Goal: Task Accomplishment & Management: Use online tool/utility

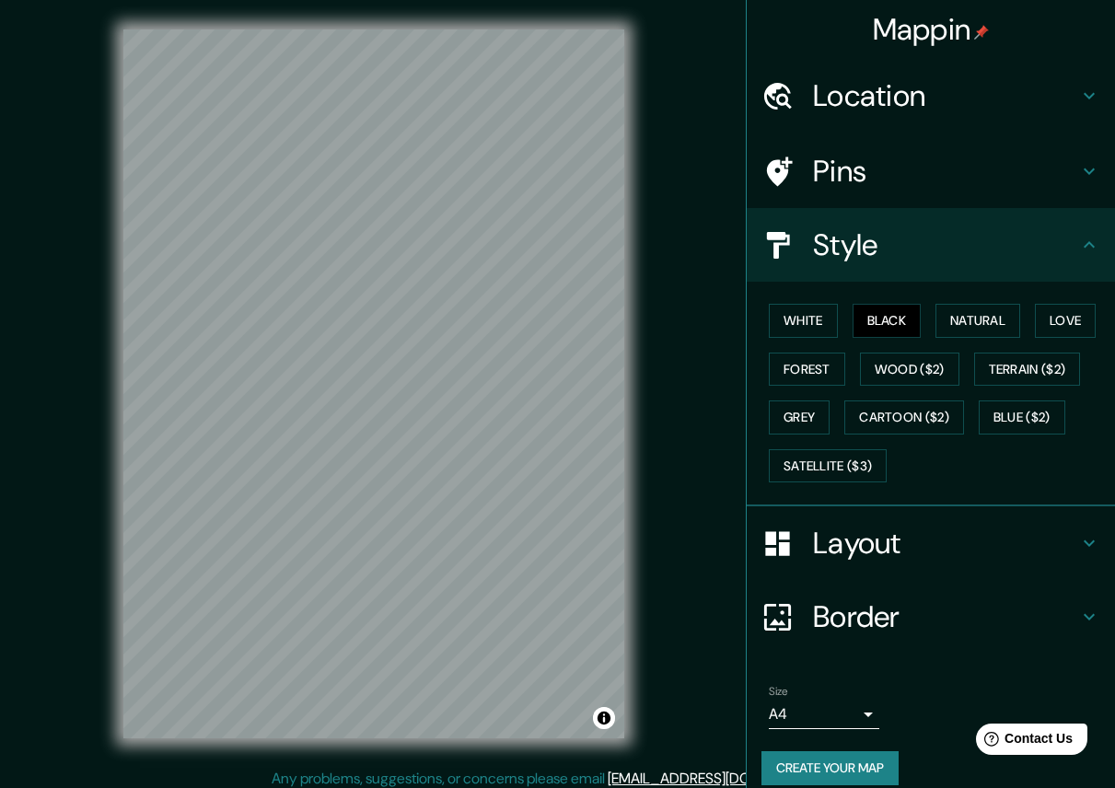
click at [816, 563] on div "Layout" at bounding box center [931, 543] width 368 height 74
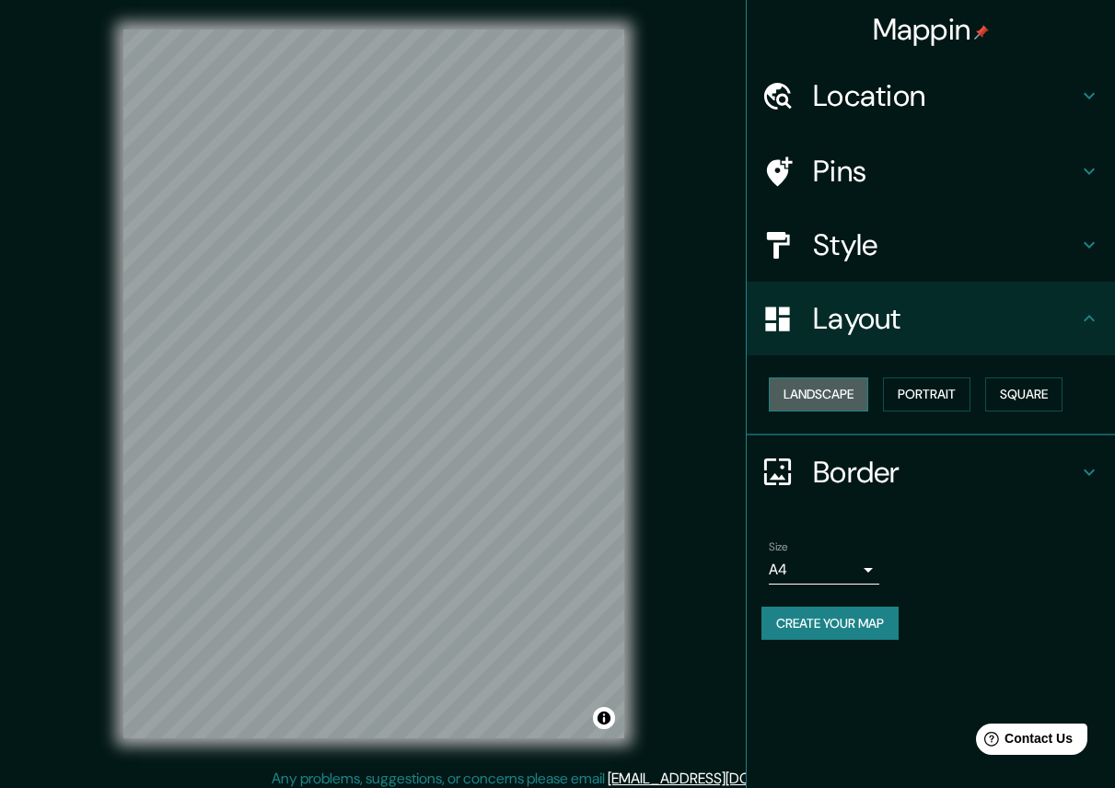
click at [814, 401] on button "Landscape" at bounding box center [818, 394] width 99 height 34
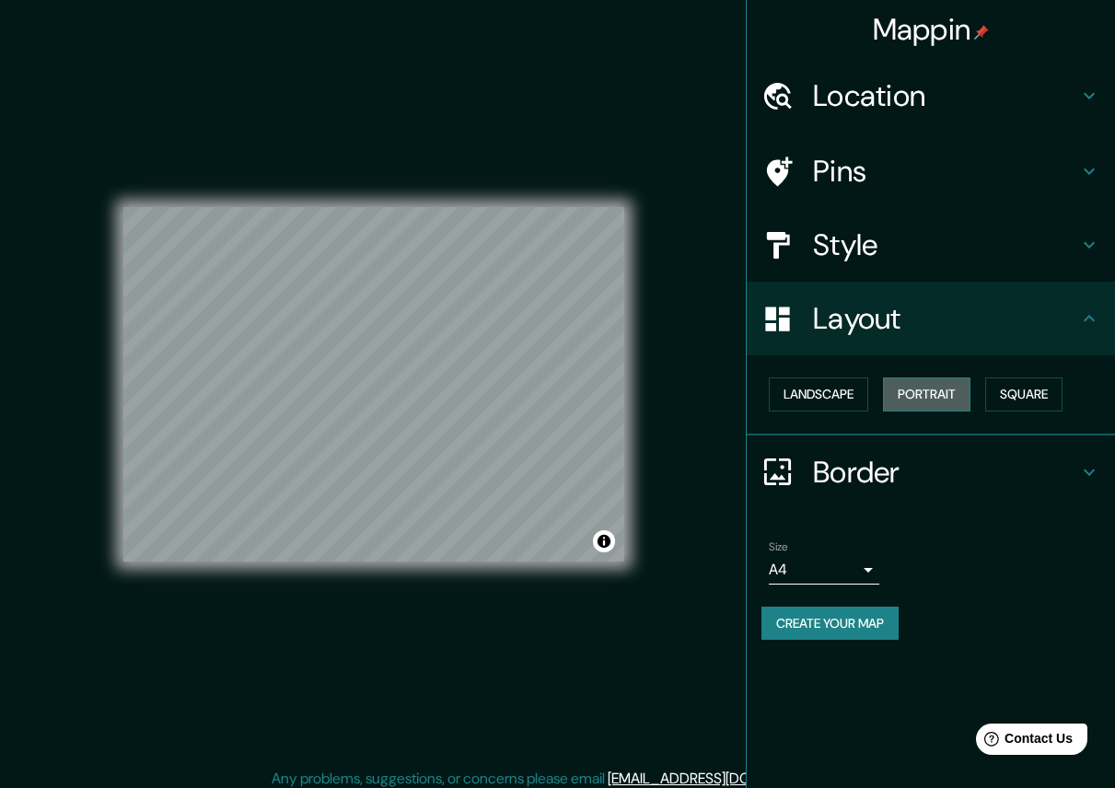
click at [938, 399] on button "Portrait" at bounding box center [926, 394] width 87 height 34
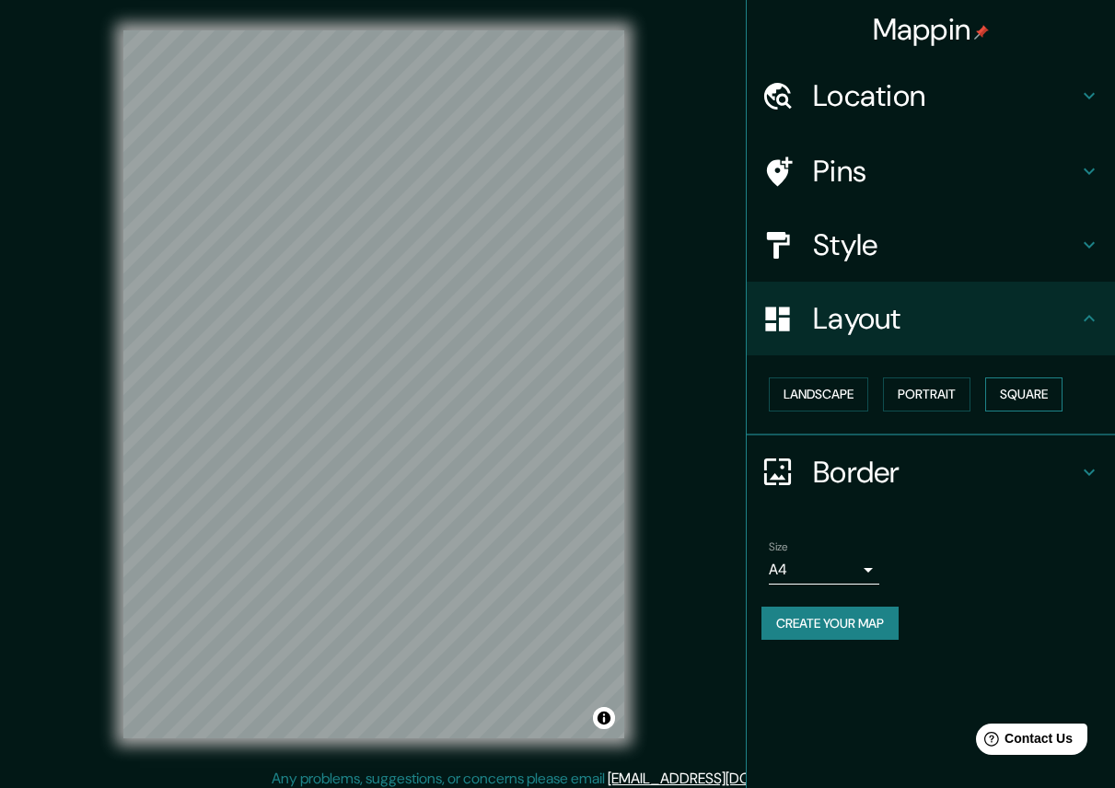
click at [993, 394] on button "Square" at bounding box center [1023, 394] width 77 height 34
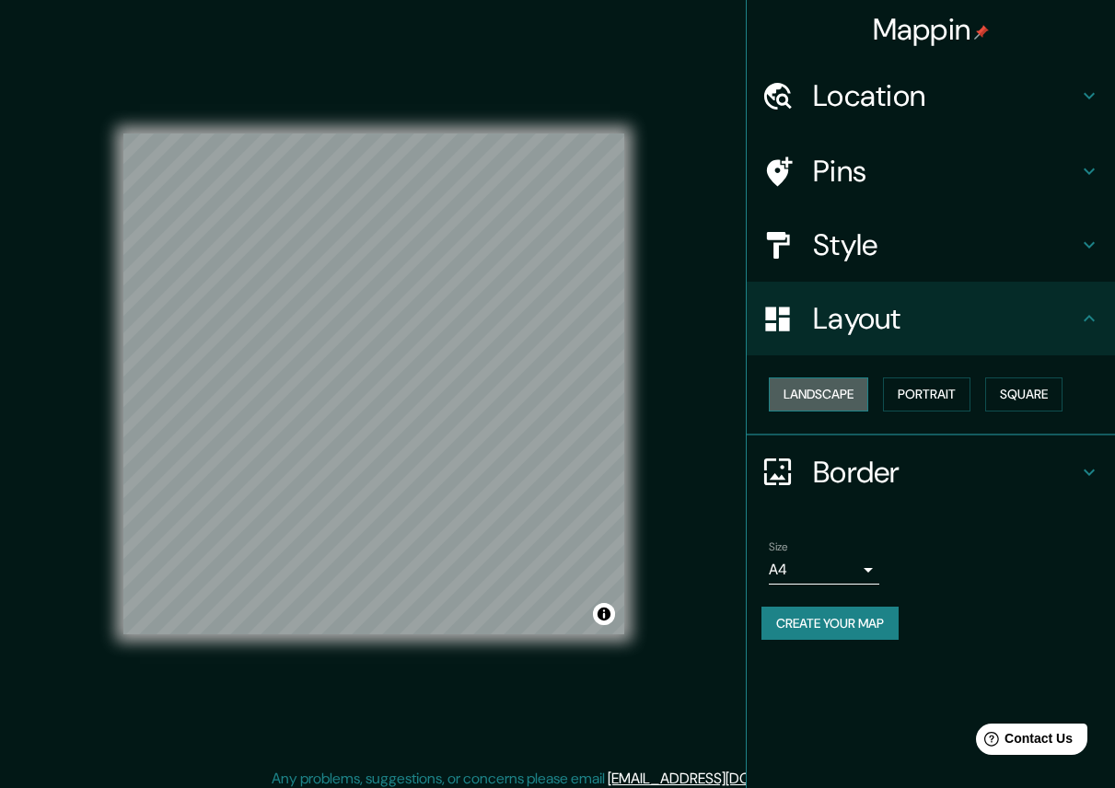
click at [830, 386] on button "Landscape" at bounding box center [818, 394] width 99 height 34
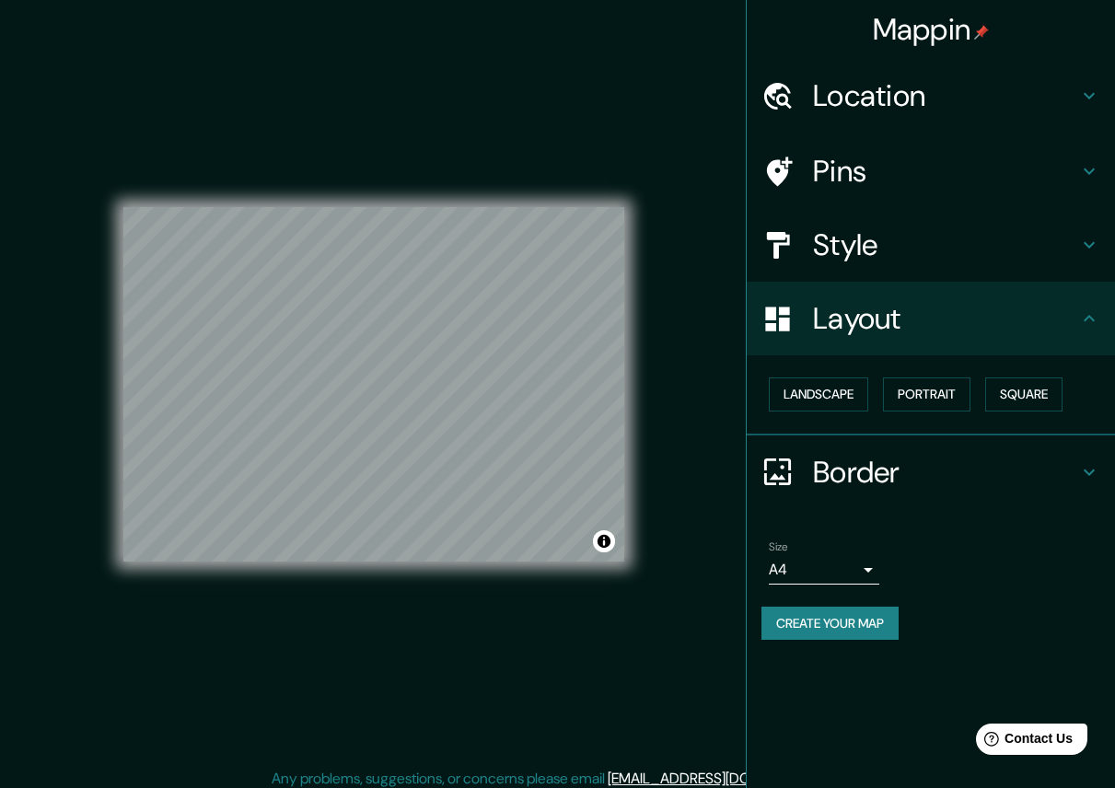
click at [871, 469] on h4 "Border" at bounding box center [945, 472] width 265 height 37
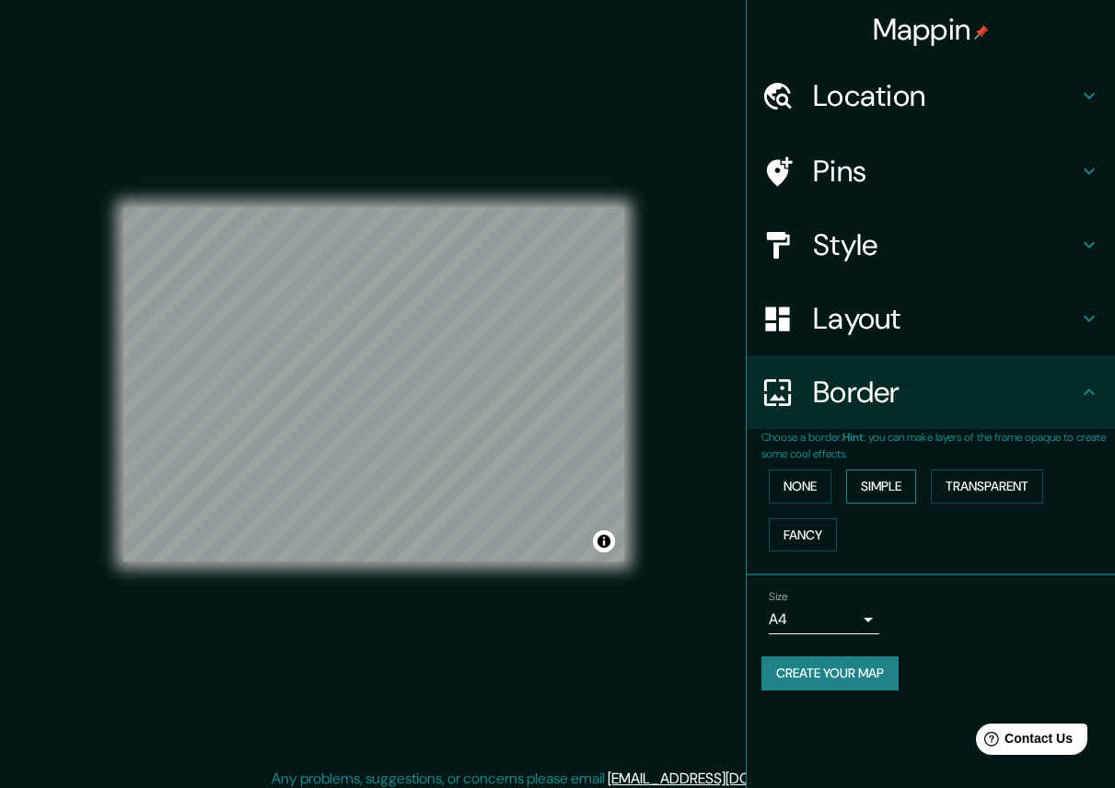
click at [878, 484] on button "Simple" at bounding box center [881, 486] width 70 height 34
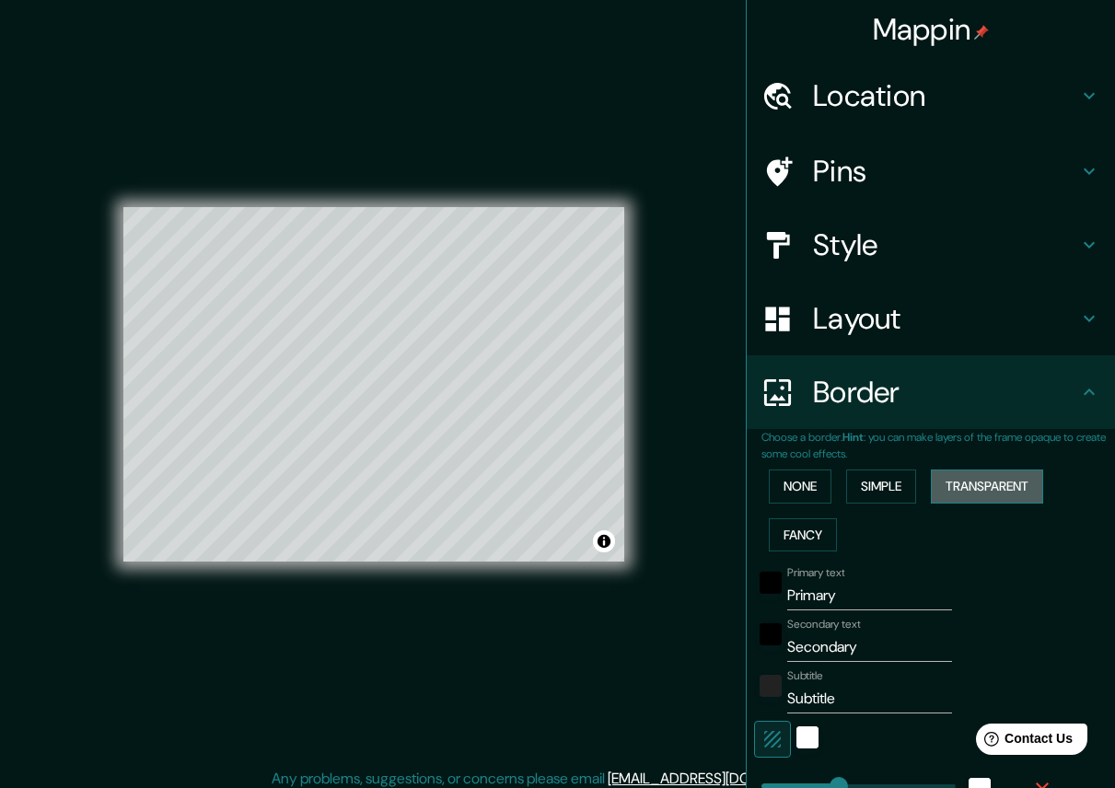
click at [931, 485] on button "Transparent" at bounding box center [987, 486] width 112 height 34
click at [802, 522] on button "Fancy" at bounding box center [803, 535] width 68 height 34
click at [783, 481] on button "None" at bounding box center [800, 486] width 63 height 34
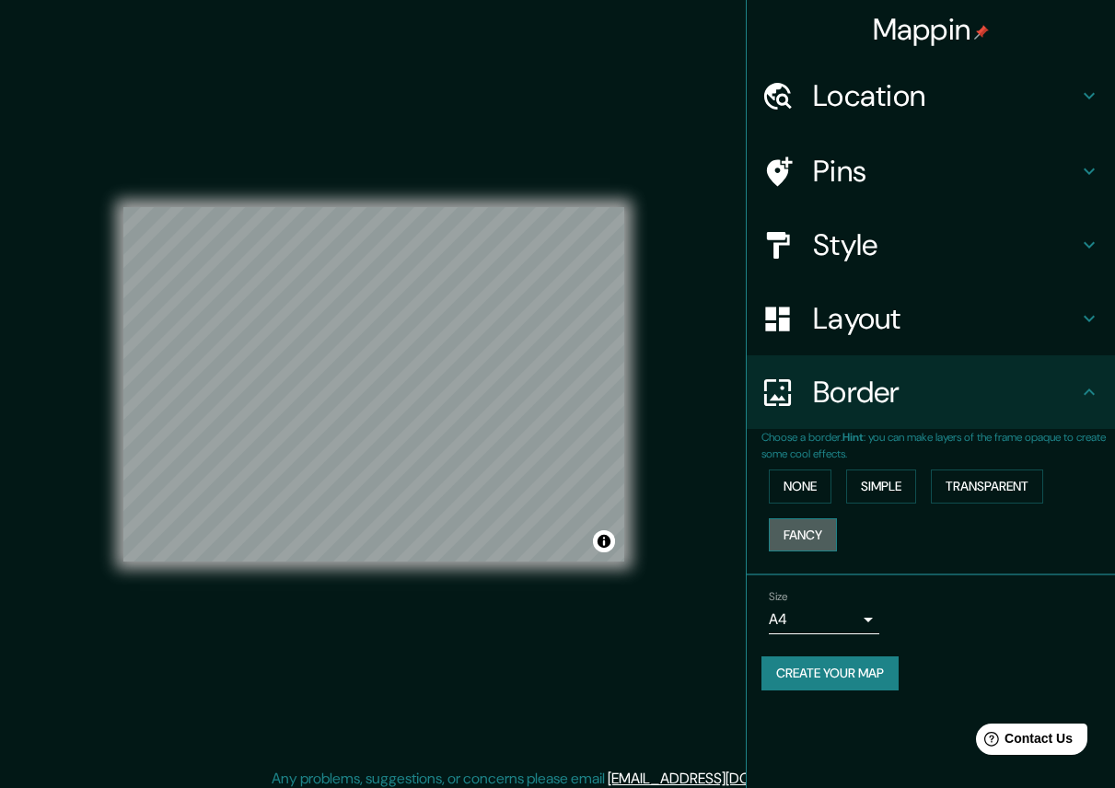
click at [814, 529] on button "Fancy" at bounding box center [803, 535] width 68 height 34
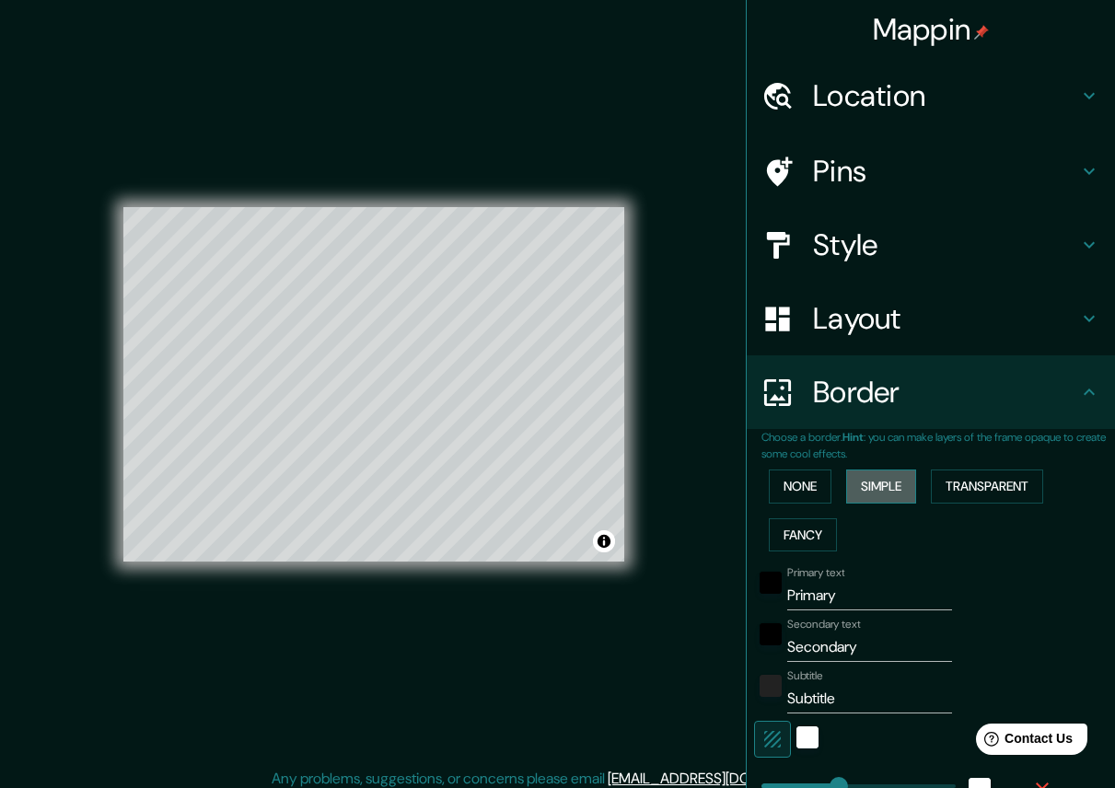
click at [879, 480] on button "Simple" at bounding box center [881, 486] width 70 height 34
click at [905, 480] on div "None Simple Transparent Fancy" at bounding box center [938, 510] width 354 height 97
click at [933, 482] on button "Transparent" at bounding box center [987, 486] width 112 height 34
click at [801, 493] on button "None" at bounding box center [800, 486] width 63 height 34
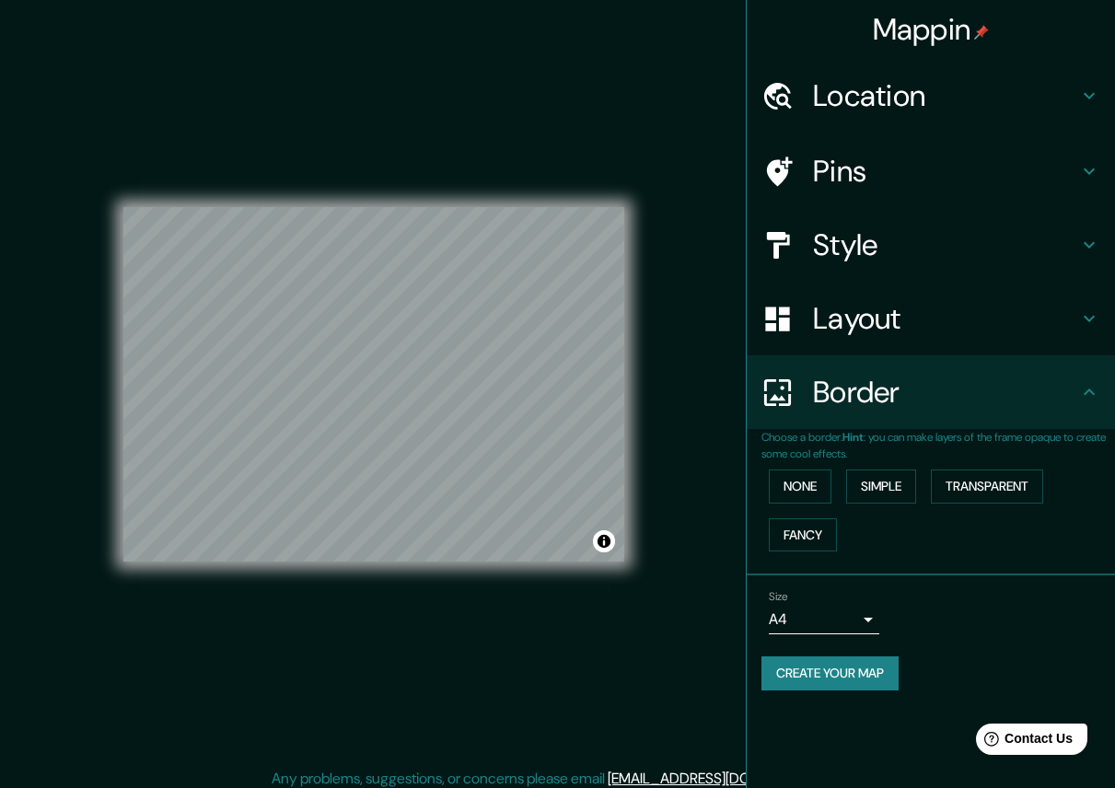
click at [845, 685] on button "Create your map" at bounding box center [829, 673] width 137 height 34
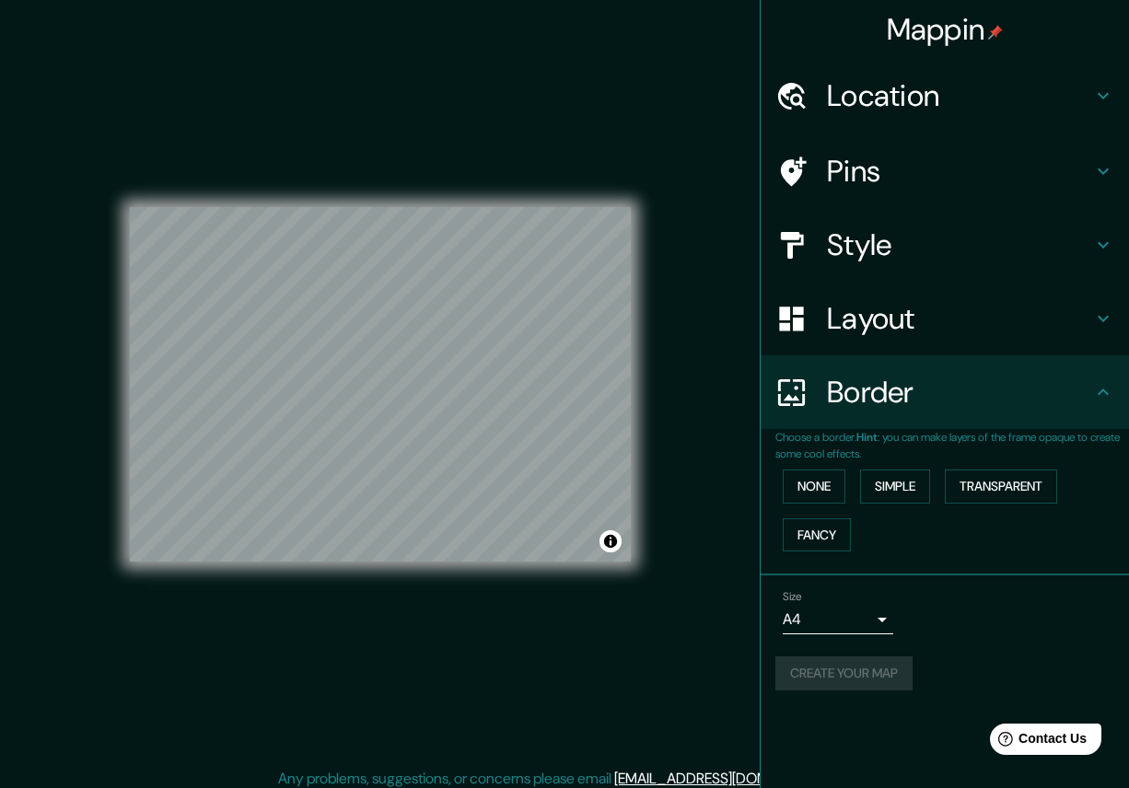
click at [831, 620] on body "Mappin Location Pins Style Layout Border Choose a border. Hint : you can make l…" at bounding box center [564, 394] width 1129 height 788
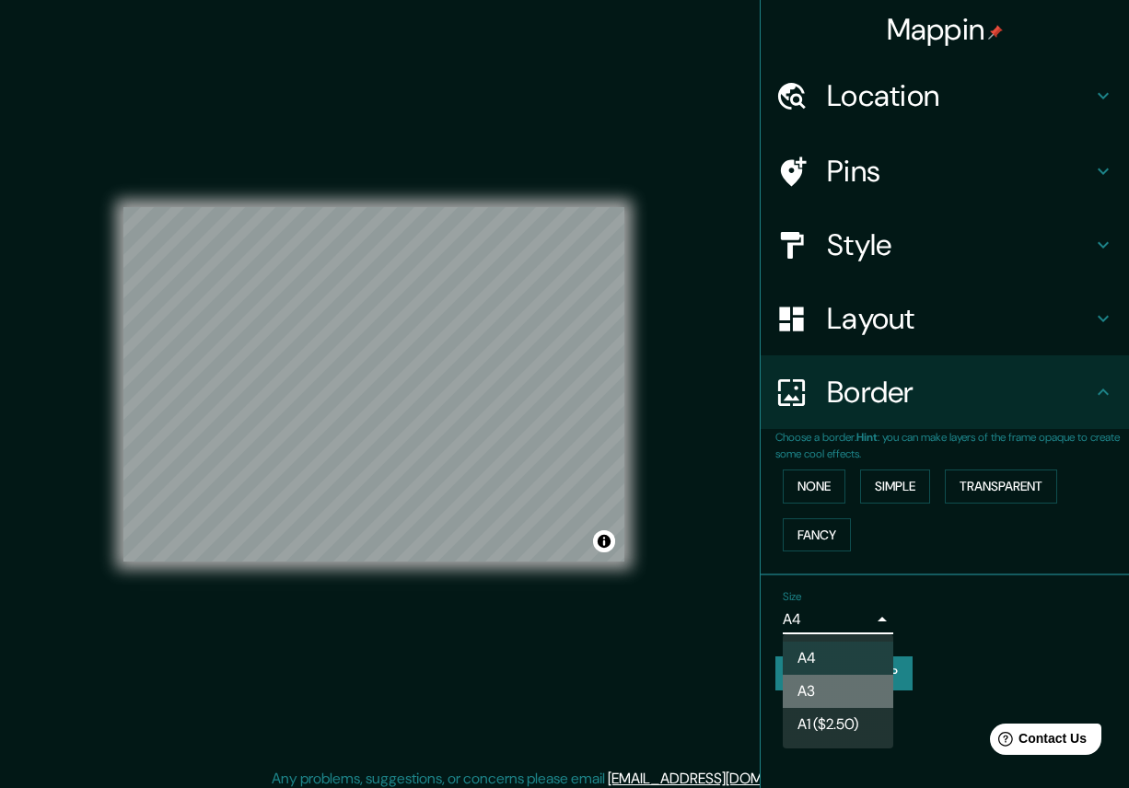
click at [843, 699] on li "A3" at bounding box center [837, 691] width 110 height 33
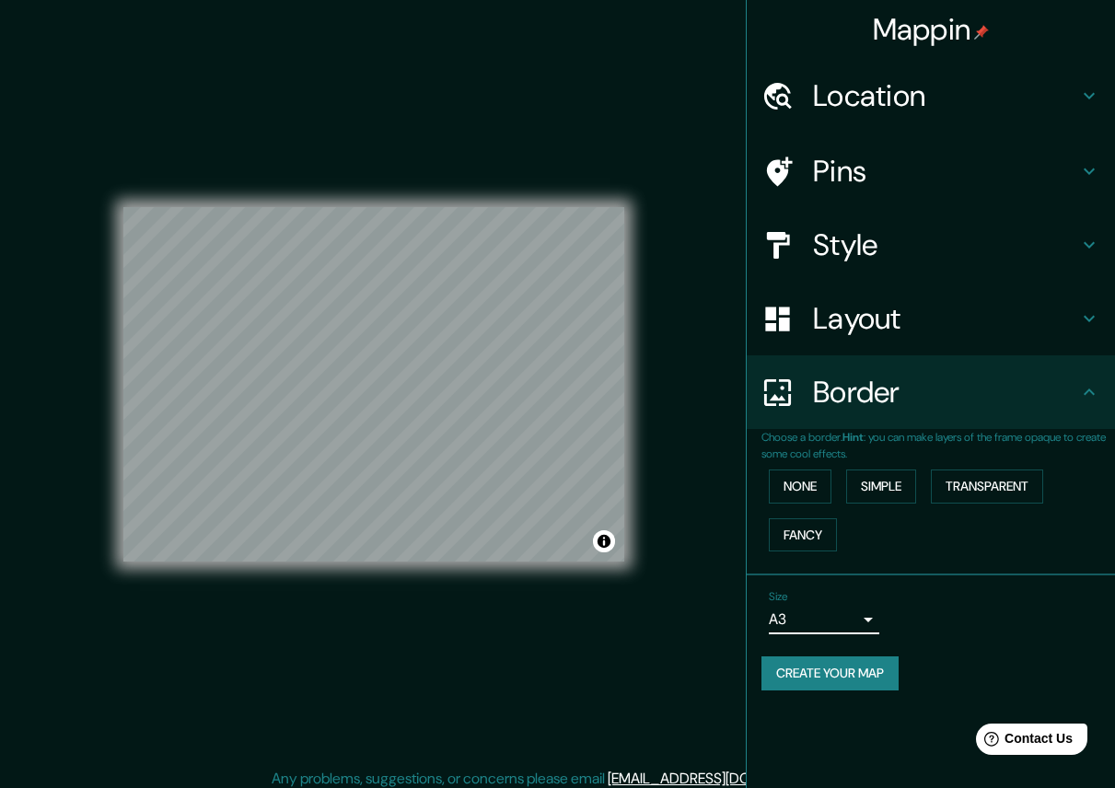
click at [839, 637] on div "Size A3 single" at bounding box center [930, 612] width 339 height 59
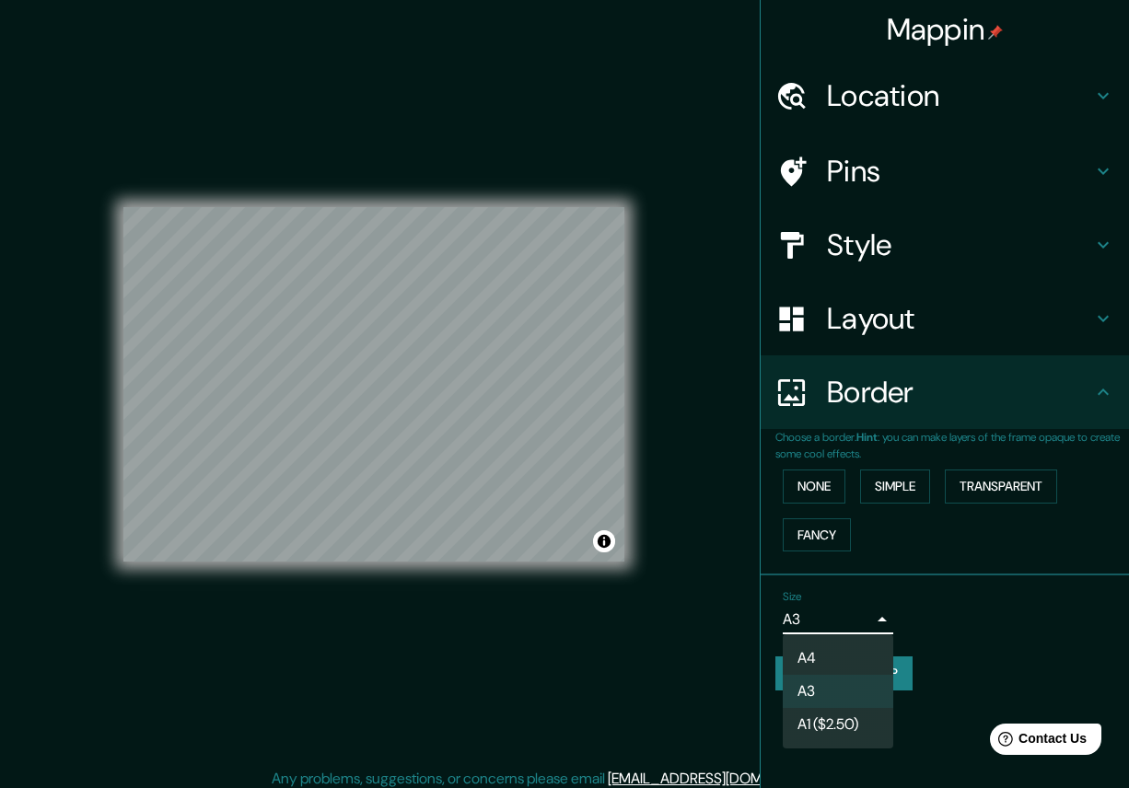
click at [839, 628] on body "Mappin Location Pins Style Layout Border Choose a border. Hint : you can make l…" at bounding box center [564, 394] width 1129 height 788
click at [833, 651] on li "A4" at bounding box center [837, 658] width 110 height 33
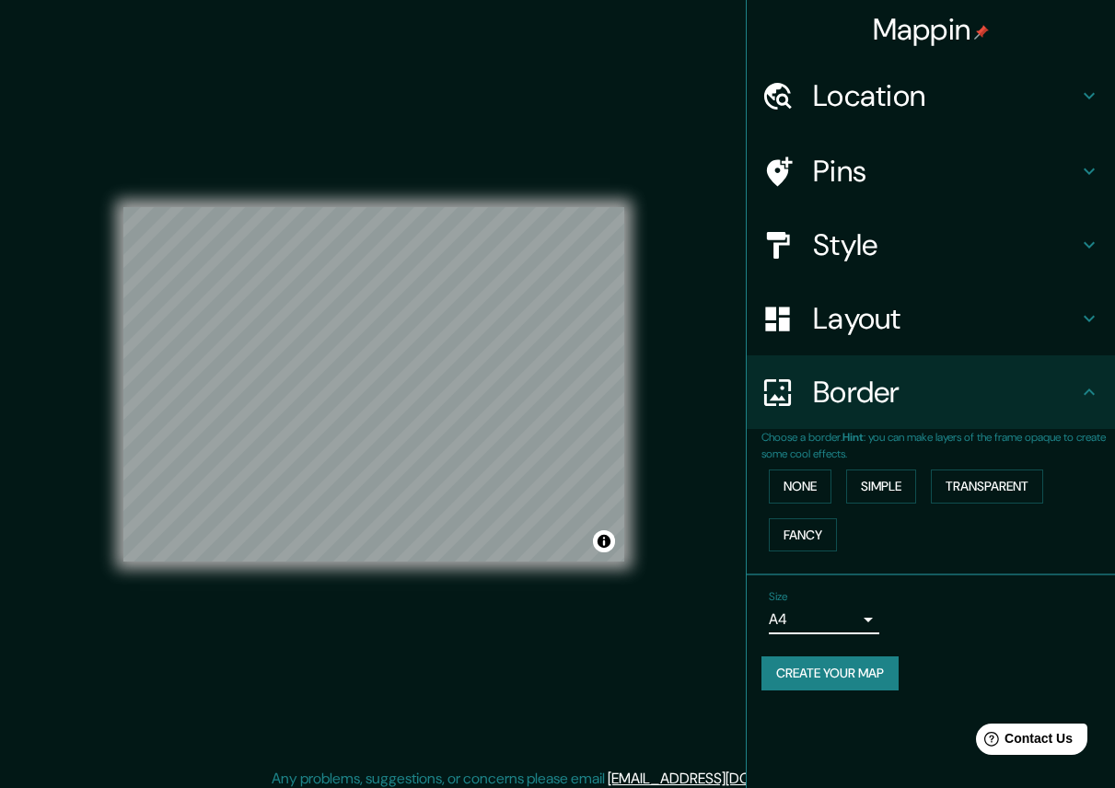
click at [827, 677] on button "Create your map" at bounding box center [829, 673] width 137 height 34
click at [864, 684] on button "Create your map" at bounding box center [829, 673] width 137 height 34
click at [861, 94] on h4 "Location" at bounding box center [945, 95] width 265 height 37
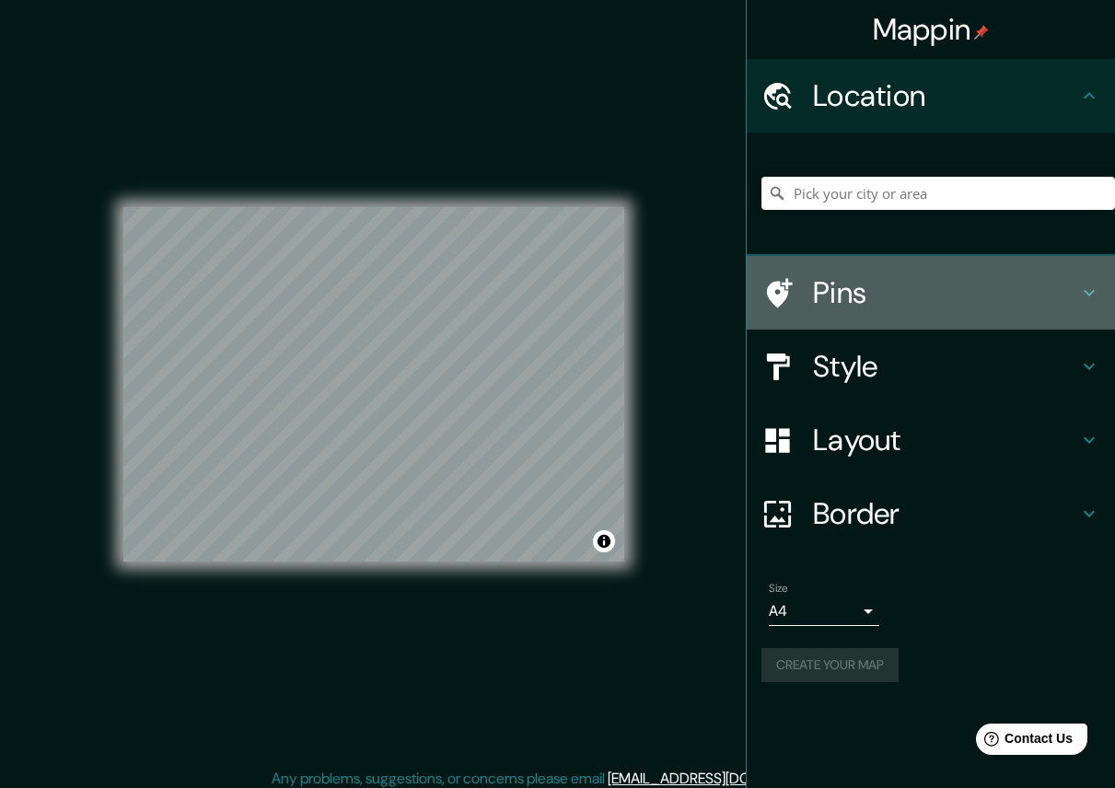
click at [851, 303] on h4 "Pins" at bounding box center [945, 292] width 265 height 37
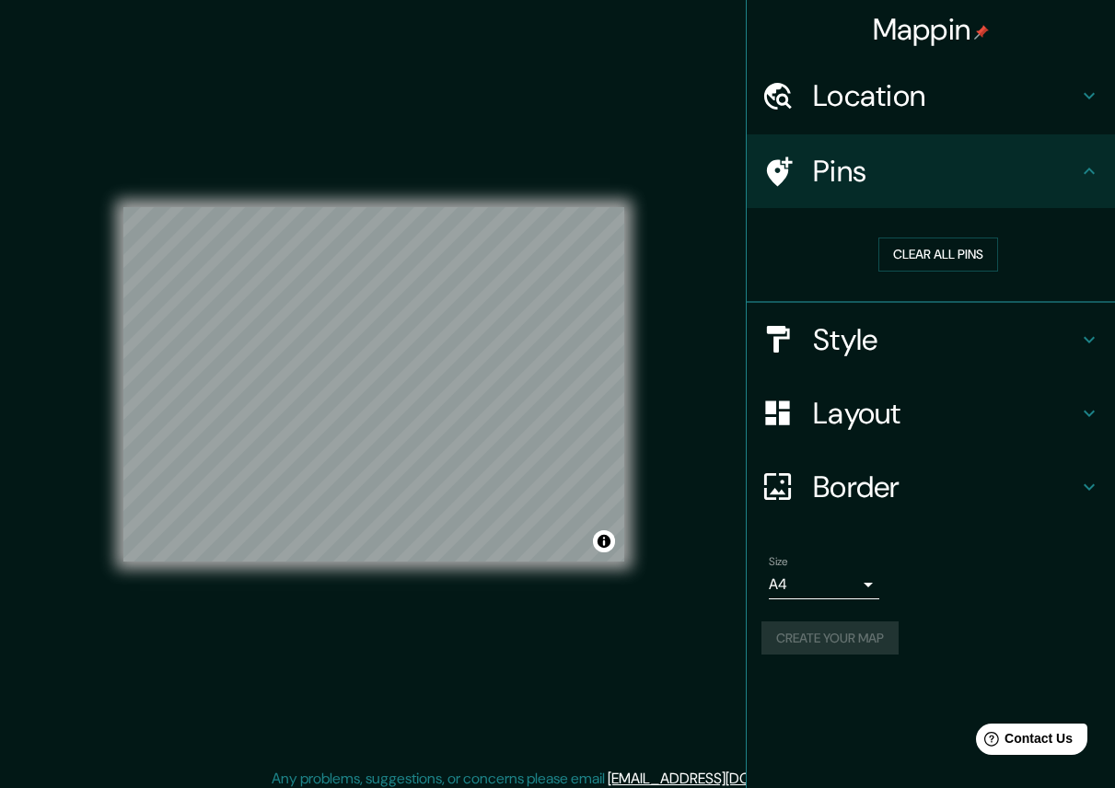
click at [846, 339] on h4 "Style" at bounding box center [945, 339] width 265 height 37
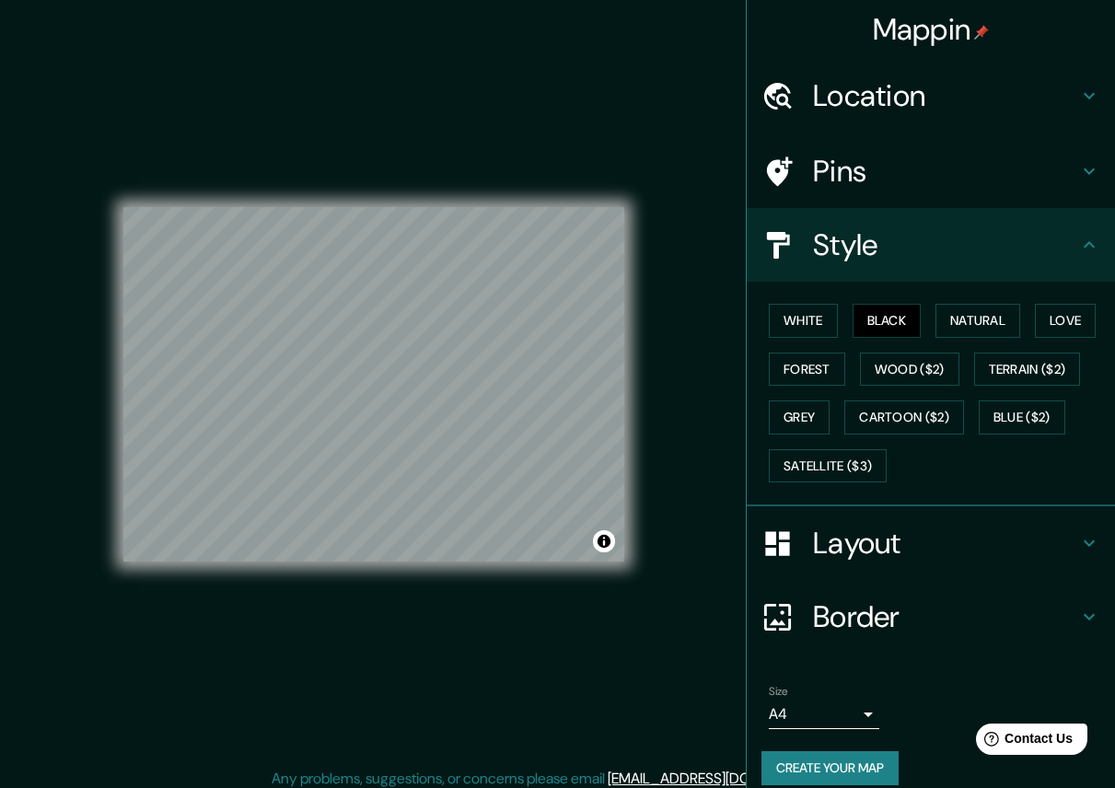
click at [841, 539] on h4 "Layout" at bounding box center [945, 543] width 265 height 37
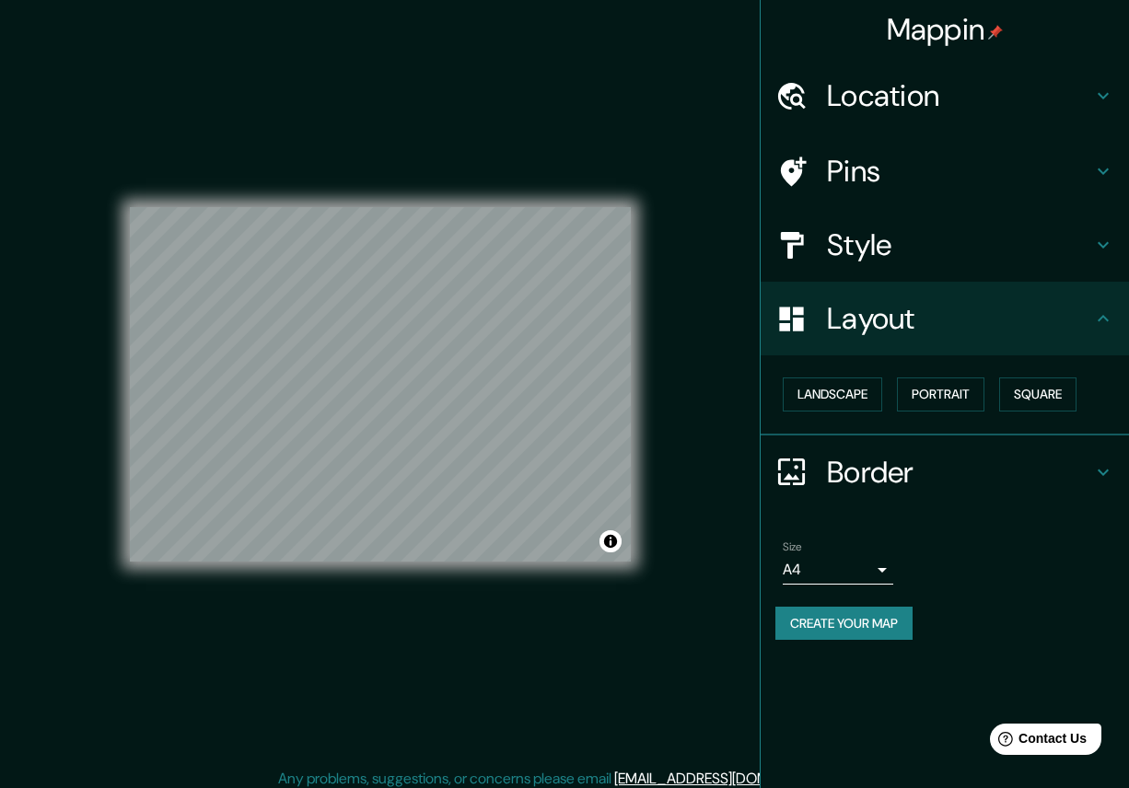
click at [853, 565] on body "Mappin Location Pins Style Layout Landscape Portrait Square Border Choose a bor…" at bounding box center [564, 394] width 1129 height 788
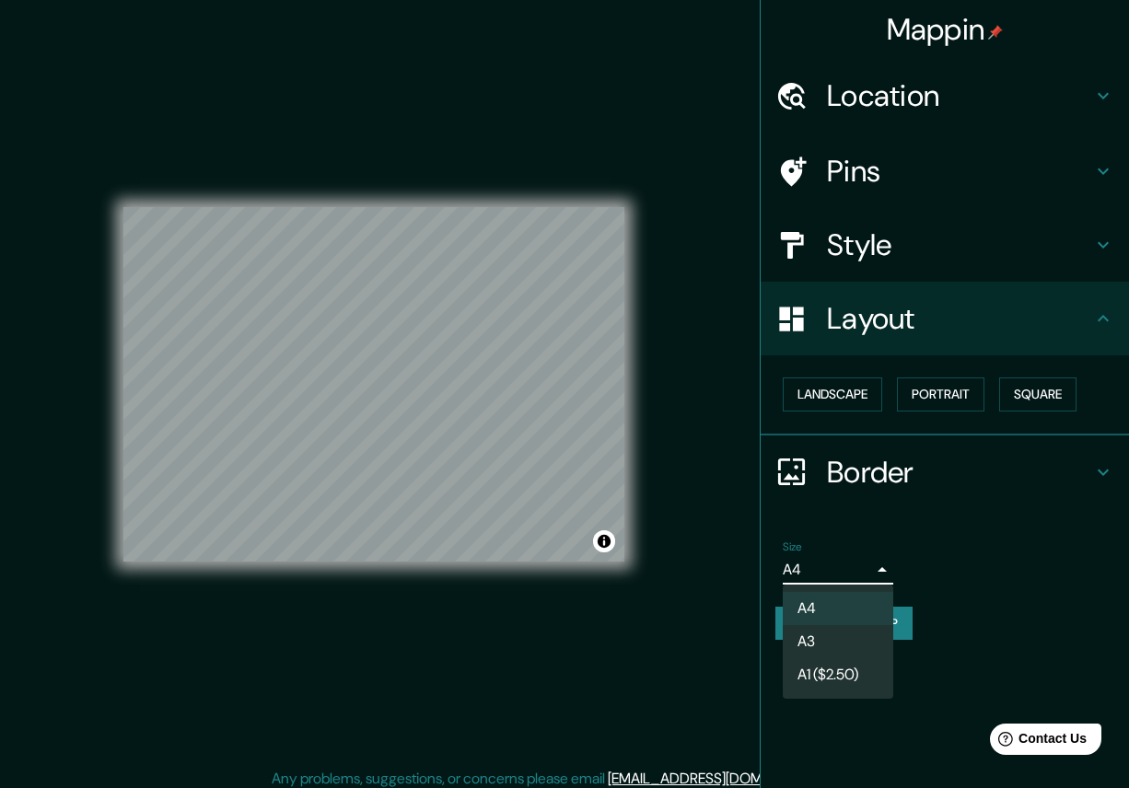
click at [843, 631] on li "A3" at bounding box center [837, 641] width 110 height 33
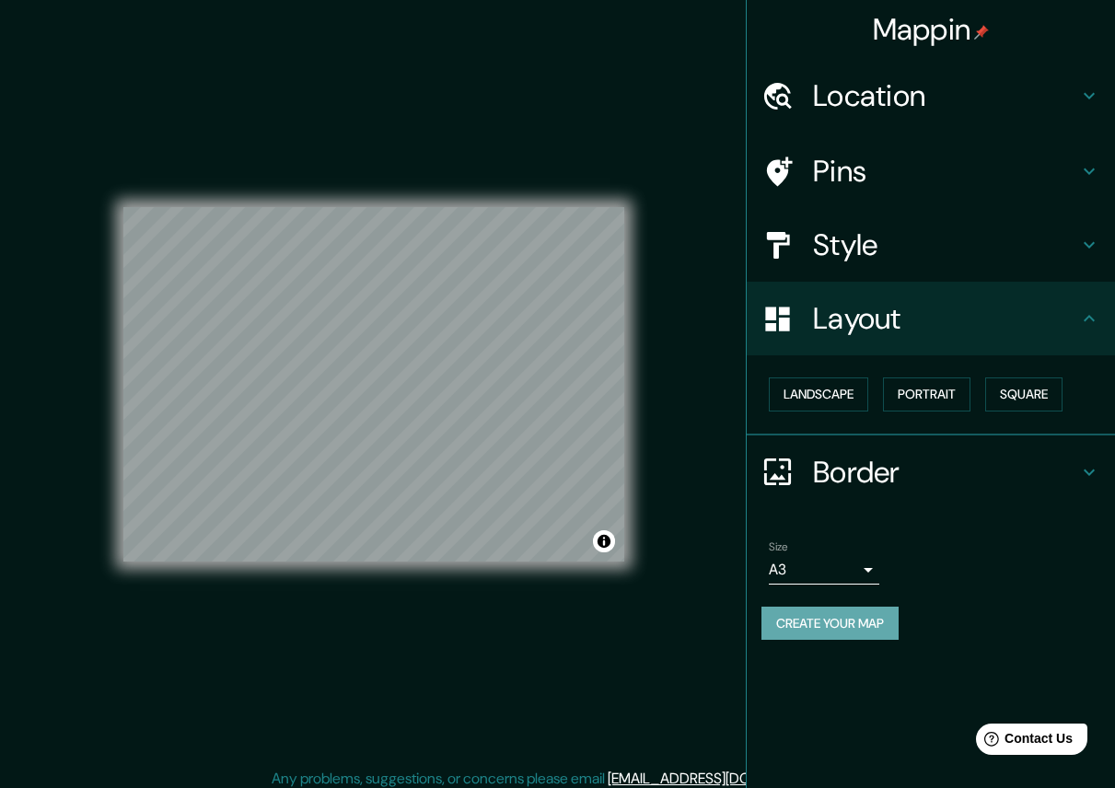
click at [835, 625] on button "Create your map" at bounding box center [829, 624] width 137 height 34
click at [880, 574] on div "Size A3 single" at bounding box center [930, 562] width 339 height 59
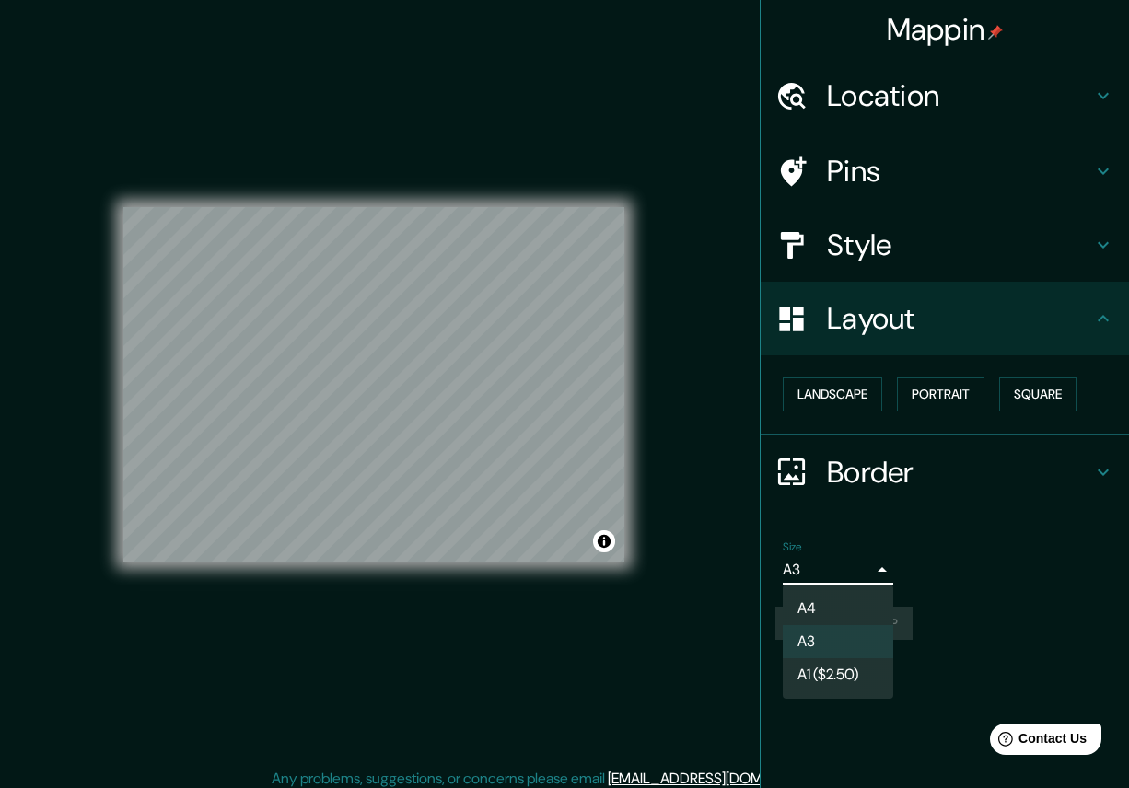
click at [860, 574] on body "Mappin Location Pins Style Layout Landscape Portrait Square Border Choose a bor…" at bounding box center [564, 394] width 1129 height 788
click at [848, 592] on li "A4" at bounding box center [837, 608] width 110 height 33
click at [852, 578] on body "Mappin Location Pins Style Layout Landscape Portrait Square Border Choose a bor…" at bounding box center [564, 394] width 1129 height 788
click at [826, 646] on li "A3" at bounding box center [837, 641] width 110 height 33
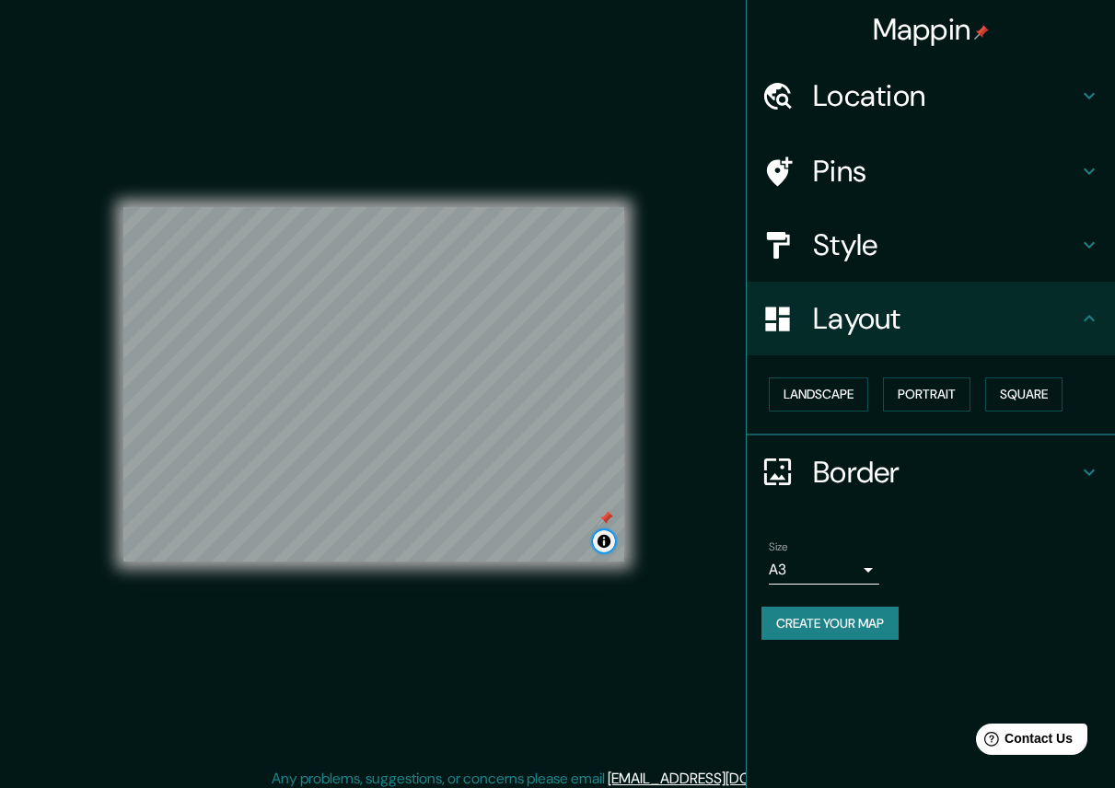
click at [604, 542] on button "Toggle attribution" at bounding box center [604, 541] width 22 height 22
click at [606, 513] on div at bounding box center [605, 518] width 15 height 15
drag, startPoint x: 442, startPoint y: 334, endPoint x: 432, endPoint y: 335, distance: 10.2
click at [432, 335] on div at bounding box center [434, 335] width 15 height 15
click at [454, 353] on div at bounding box center [454, 349] width 15 height 15
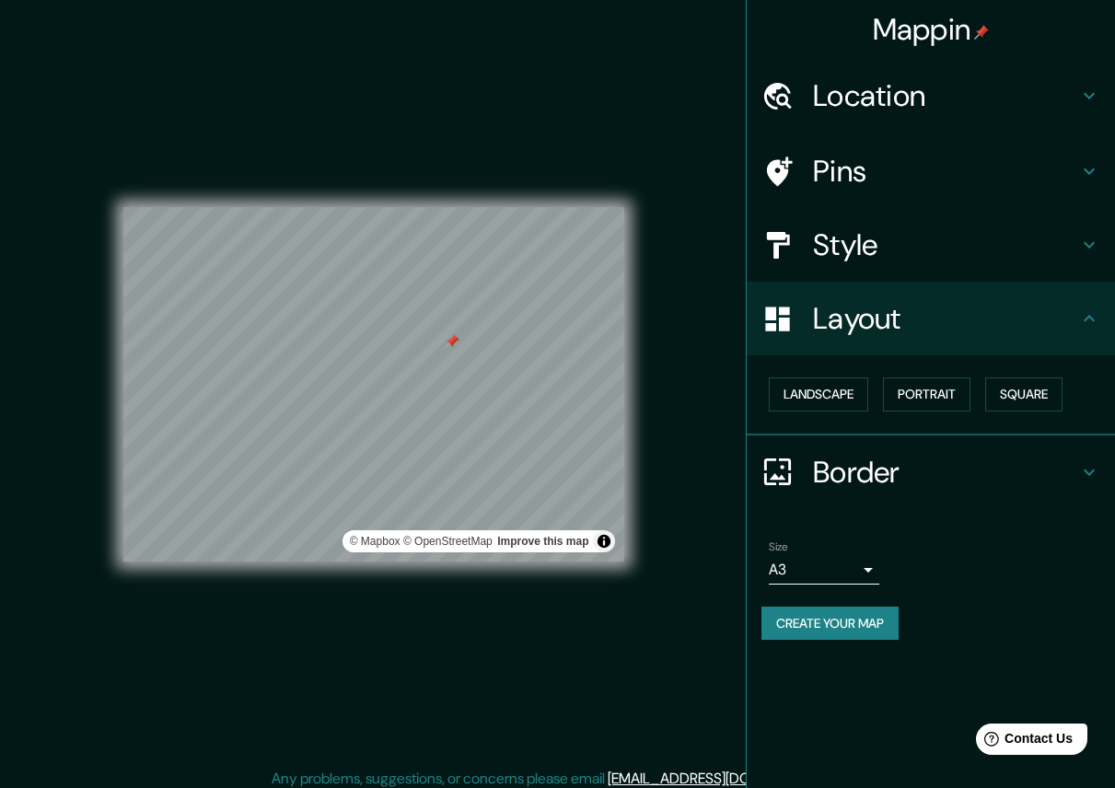
click at [451, 341] on div at bounding box center [452, 341] width 15 height 15
click at [814, 97] on h4 "Location" at bounding box center [945, 95] width 265 height 37
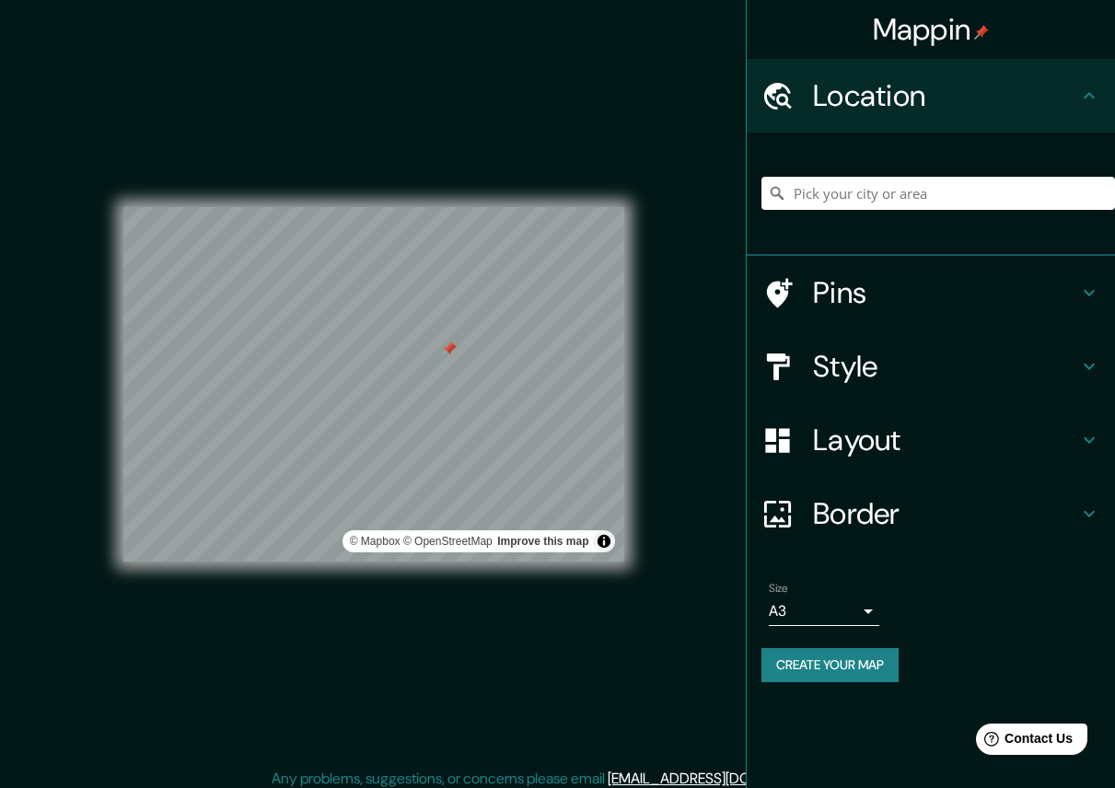
click at [866, 291] on h4 "Pins" at bounding box center [945, 292] width 265 height 37
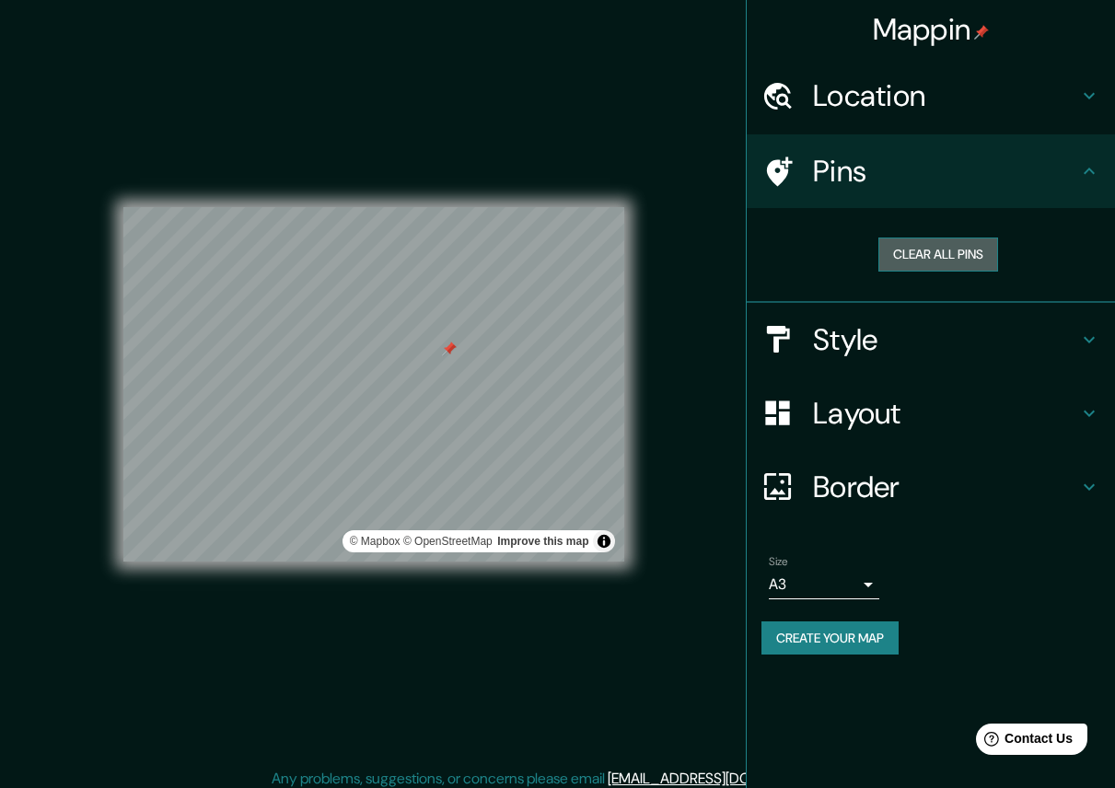
click at [944, 244] on button "Clear all pins" at bounding box center [938, 255] width 120 height 34
click at [909, 246] on button "Clear all pins" at bounding box center [938, 255] width 120 height 34
click at [835, 621] on button "Create your map" at bounding box center [829, 638] width 137 height 34
click at [693, 326] on div "Mappin Location Pins Clear all pins Style Layout Border Choose a border. Hint :…" at bounding box center [557, 398] width 1115 height 797
click at [904, 102] on h4 "Location" at bounding box center [945, 95] width 265 height 37
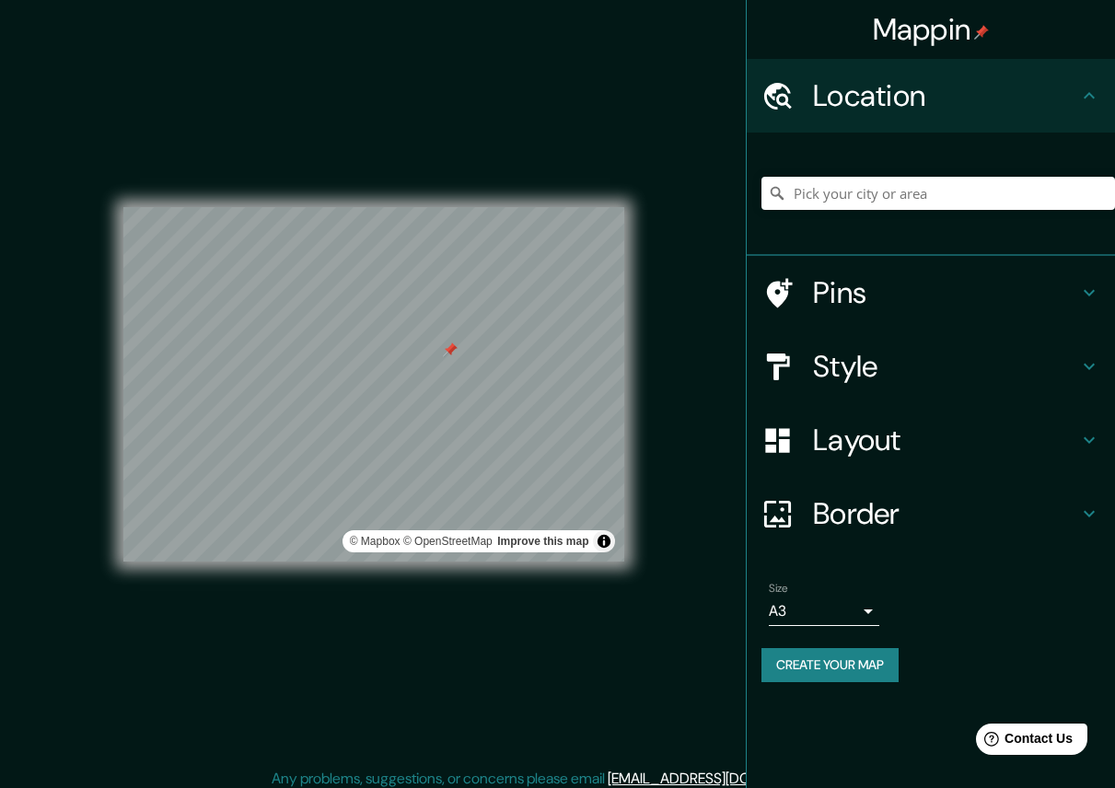
click at [889, 365] on h4 "Style" at bounding box center [945, 366] width 265 height 37
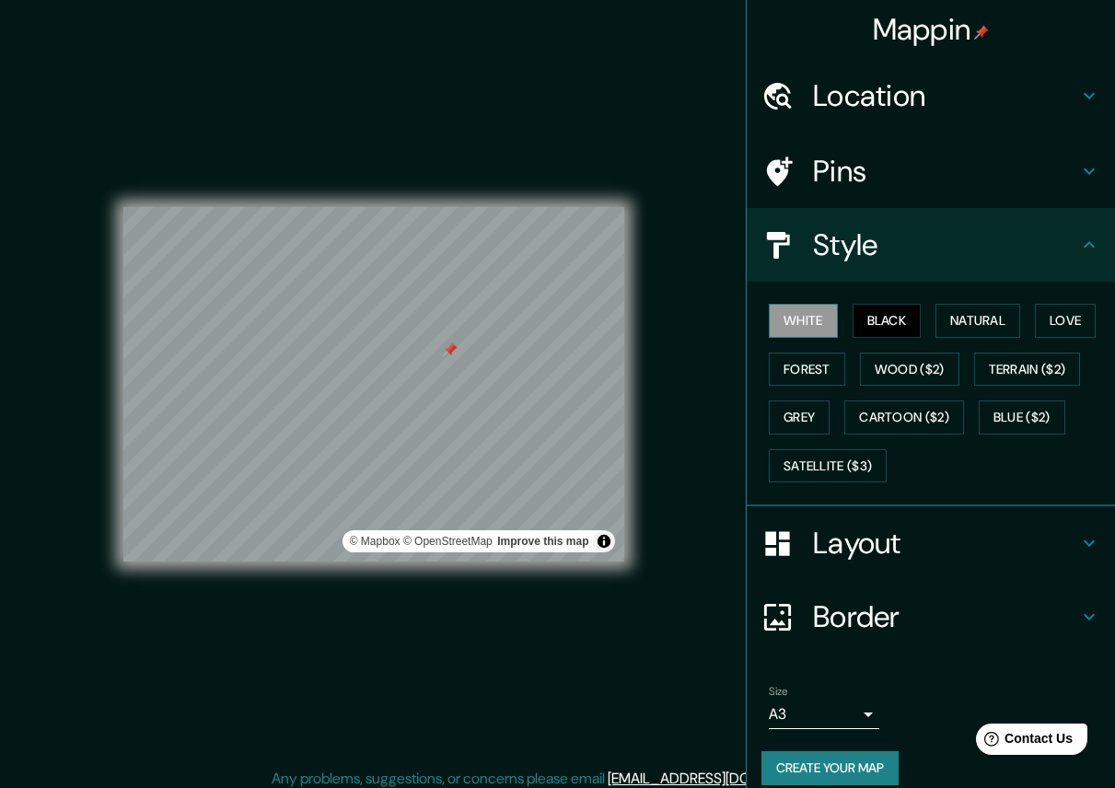
click at [791, 320] on button "White" at bounding box center [803, 321] width 69 height 34
click at [853, 320] on button "Black" at bounding box center [886, 321] width 69 height 34
click at [968, 320] on button "Natural" at bounding box center [977, 321] width 85 height 34
click at [862, 327] on button "Black" at bounding box center [886, 321] width 69 height 34
click at [1035, 316] on button "Love" at bounding box center [1065, 321] width 61 height 34
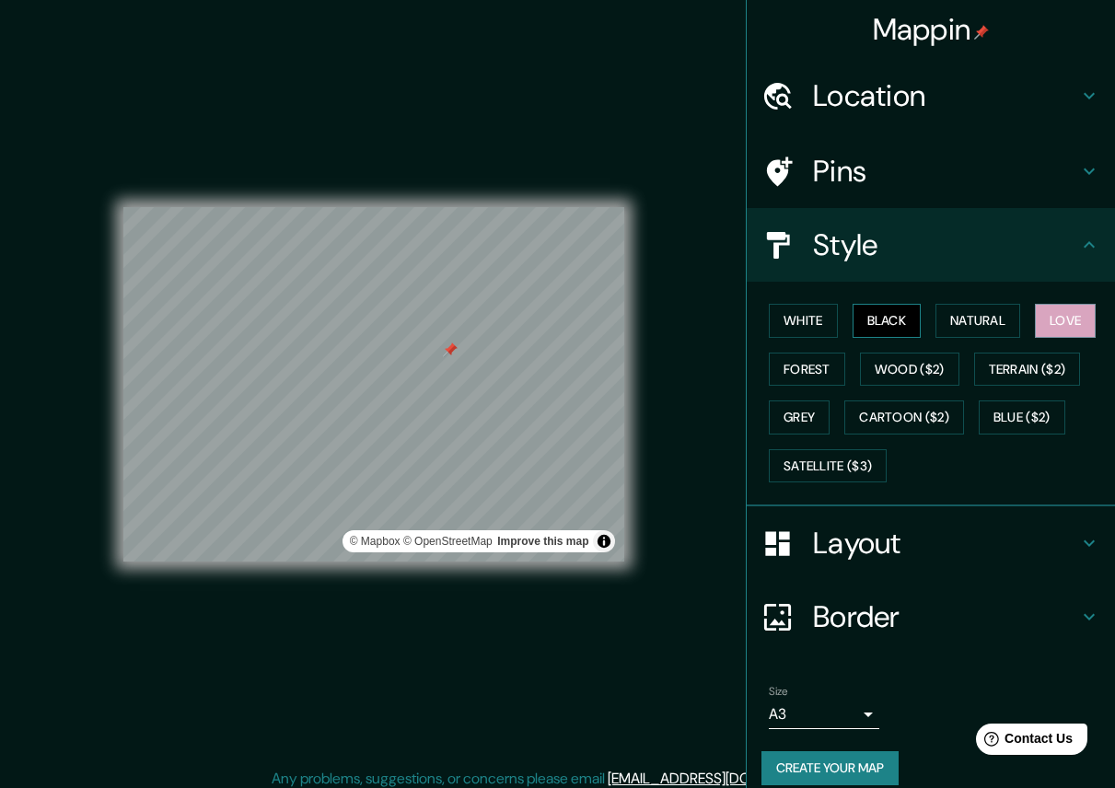
click at [888, 322] on button "Black" at bounding box center [886, 321] width 69 height 34
click at [792, 366] on button "Forest" at bounding box center [807, 370] width 76 height 34
click at [852, 331] on button "Black" at bounding box center [886, 321] width 69 height 34
click at [800, 328] on button "White" at bounding box center [803, 321] width 69 height 34
click at [876, 311] on button "Black" at bounding box center [886, 321] width 69 height 34
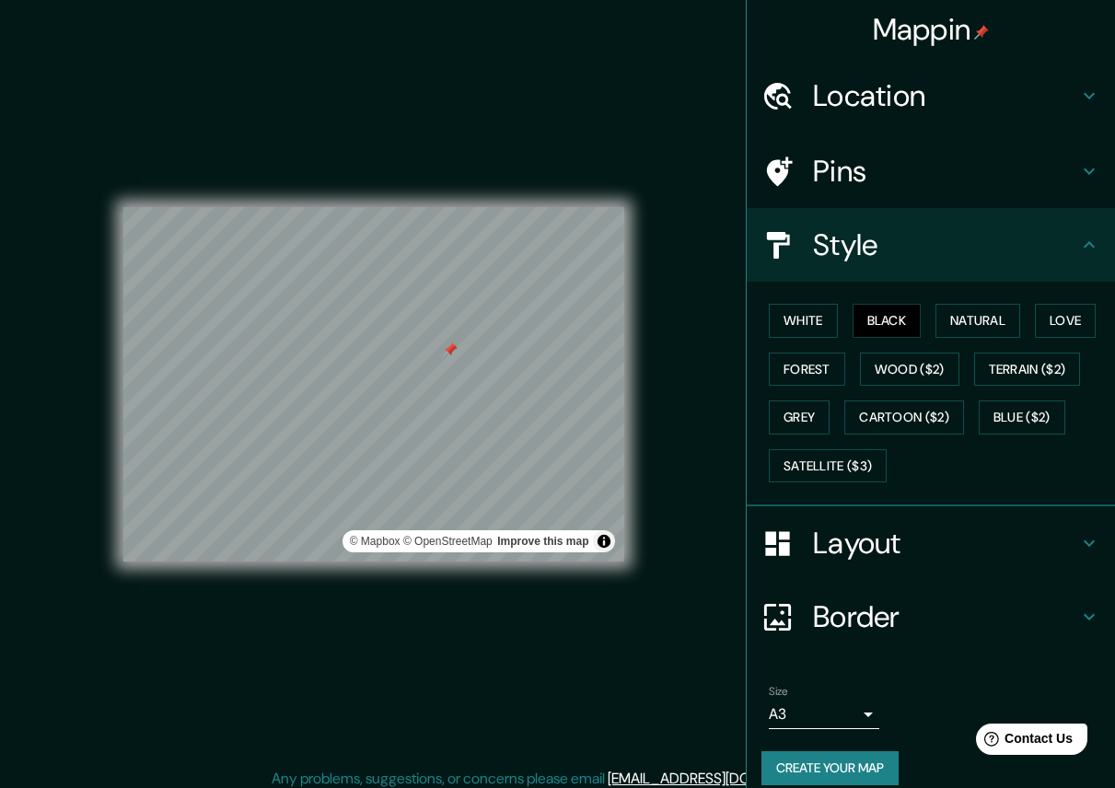
click at [829, 697] on div "Size A3 single" at bounding box center [824, 707] width 110 height 44
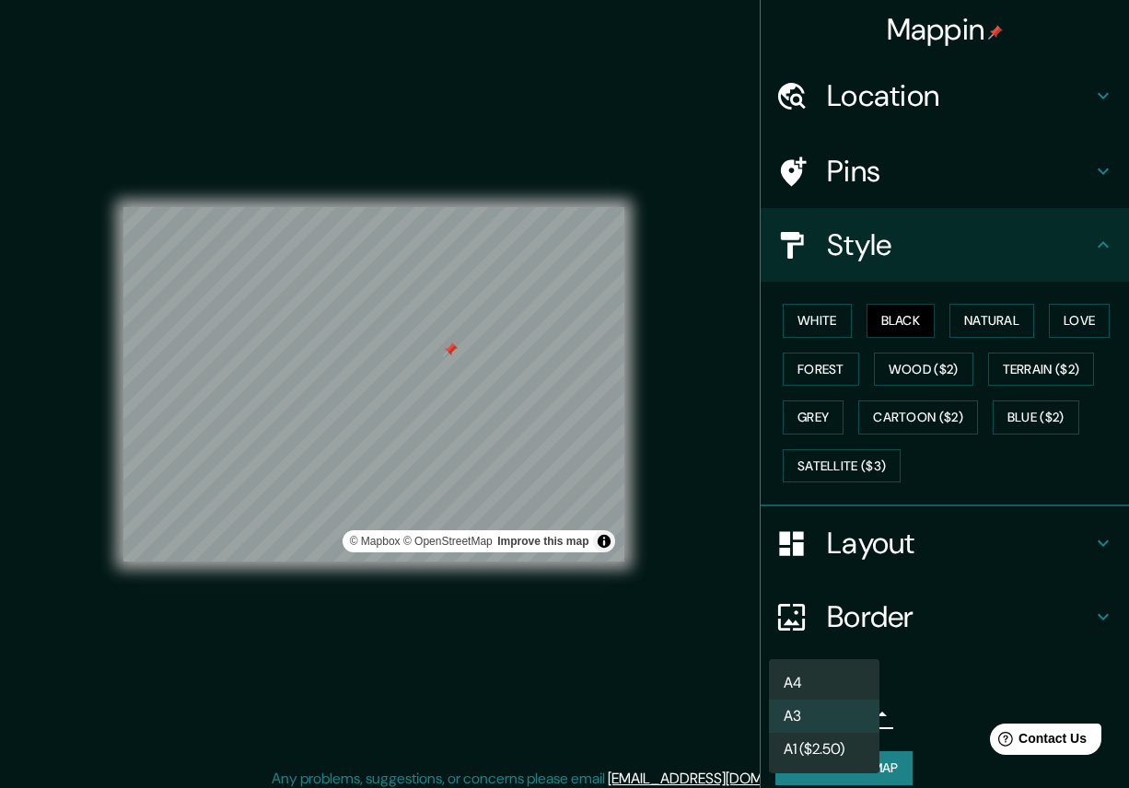
click at [832, 707] on body "Mappin Location Pins Style White Black Natural Love Forest Wood ($2) Terrain ($…" at bounding box center [564, 394] width 1129 height 788
click at [839, 740] on li "A1 ($2.50)" at bounding box center [824, 749] width 110 height 33
click at [842, 721] on body "Mappin Location Pins Style White Black Natural Love Forest Wood ($2) Terrain ($…" at bounding box center [564, 394] width 1129 height 788
click at [833, 683] on li "A4" at bounding box center [824, 683] width 110 height 33
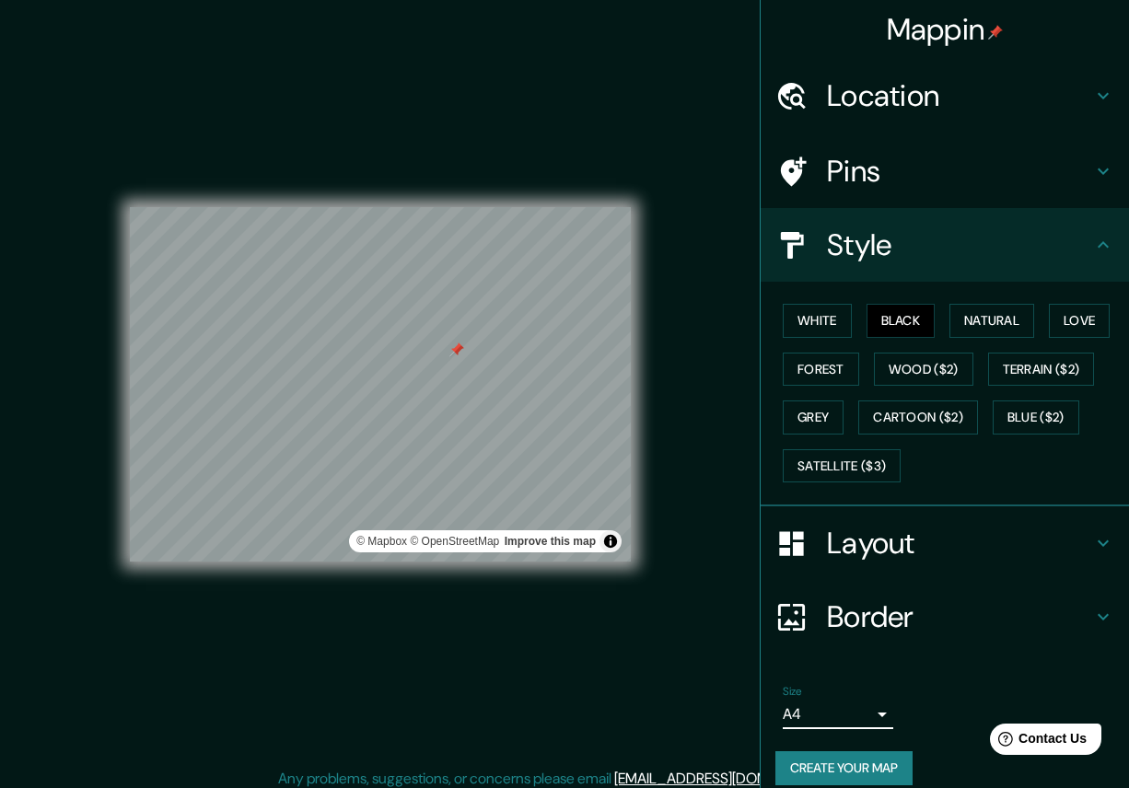
click at [835, 703] on body "Mappin Location Pins Style White Black Natural Love Forest Wood ($2) Terrain ($…" at bounding box center [564, 394] width 1129 height 788
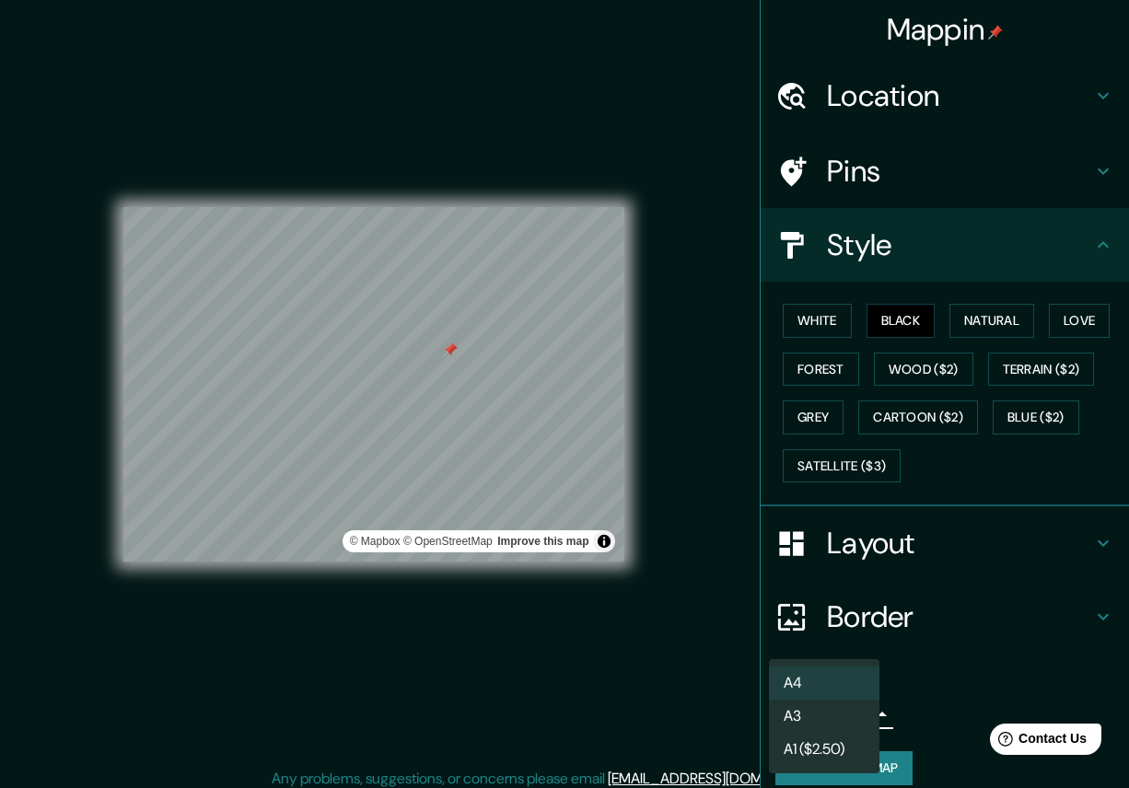
click at [834, 716] on li "A3" at bounding box center [824, 716] width 110 height 33
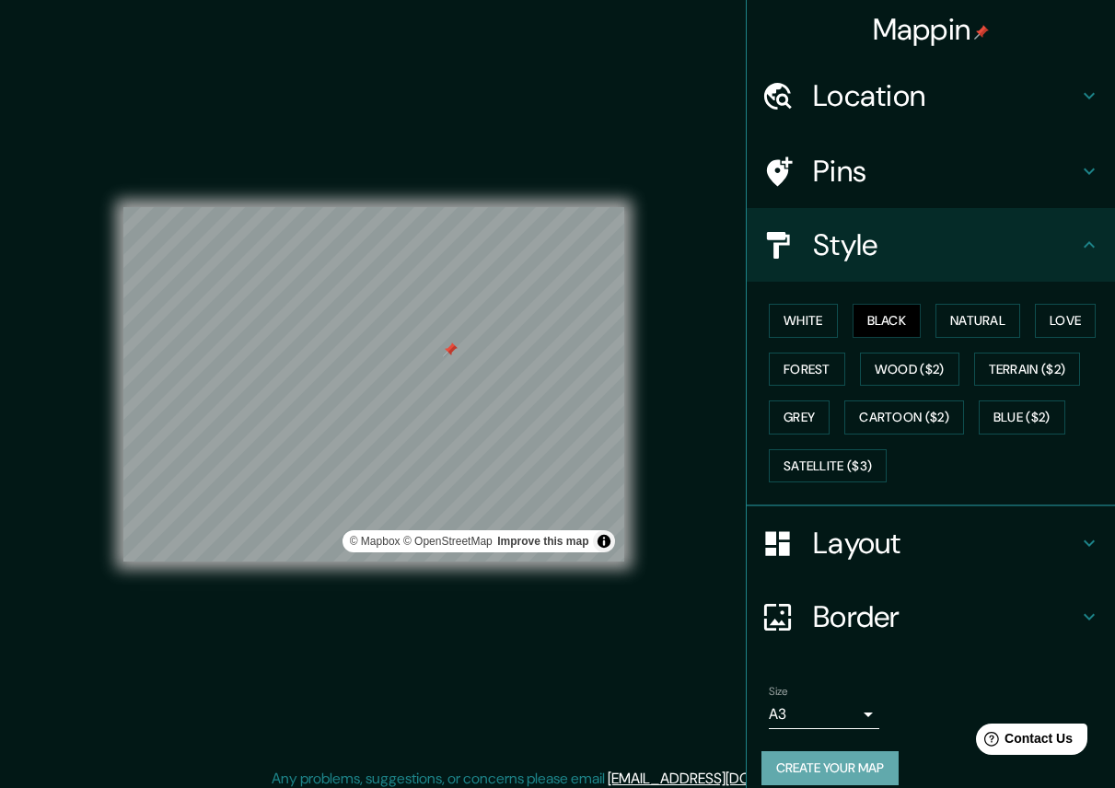
click at [812, 759] on button "Create your map" at bounding box center [829, 768] width 137 height 34
click at [912, 22] on h4 "Mappin" at bounding box center [931, 29] width 117 height 37
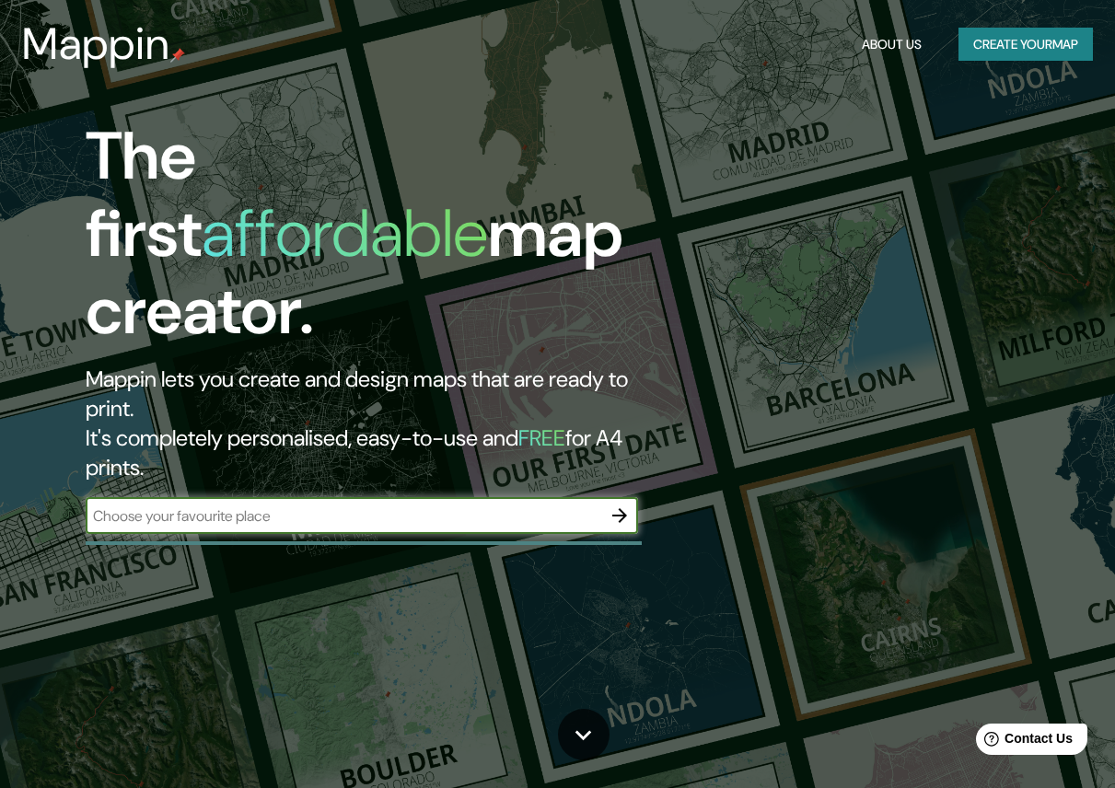
click at [224, 505] on input "text" at bounding box center [344, 515] width 516 height 21
click at [624, 504] on icon "button" at bounding box center [620, 515] width 22 height 22
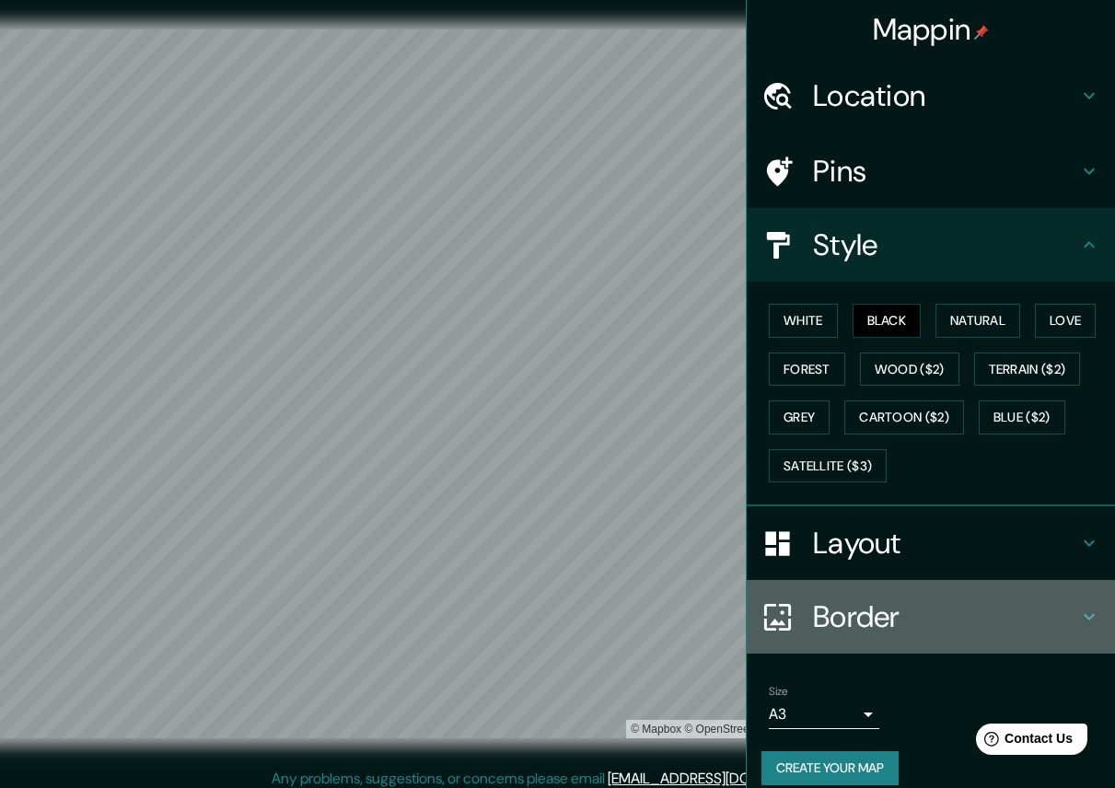
click at [841, 621] on h4 "Border" at bounding box center [945, 616] width 265 height 37
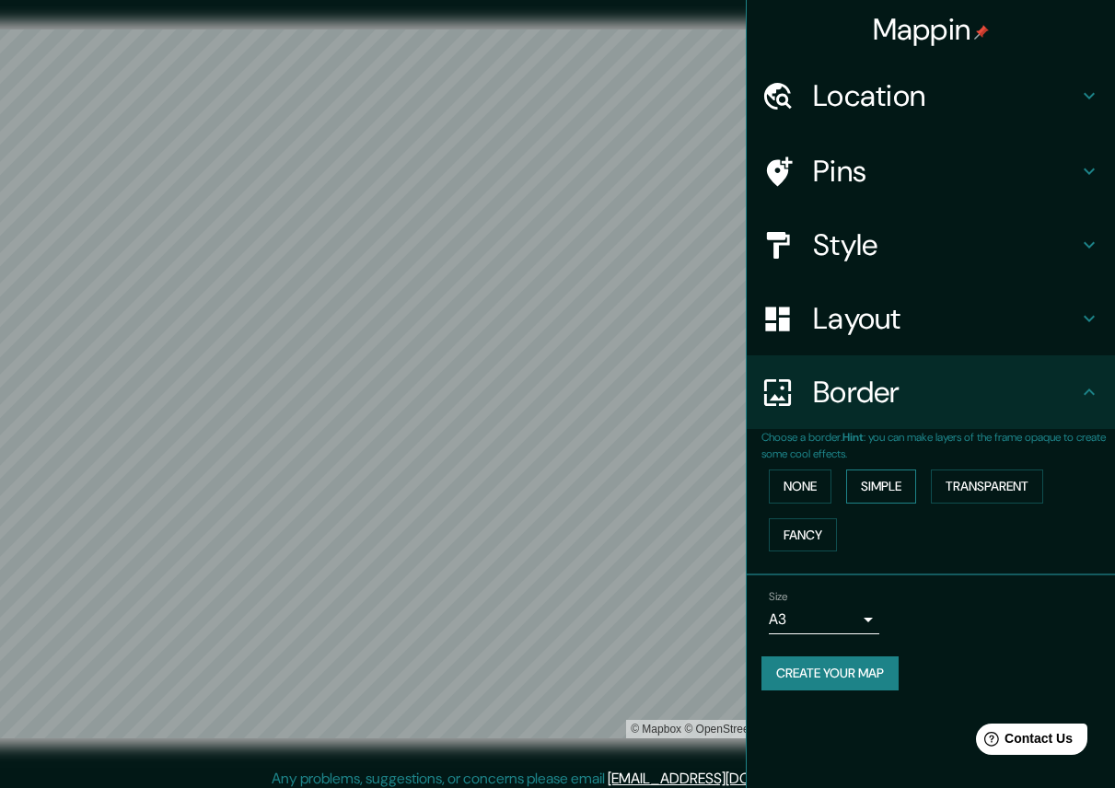
click at [887, 483] on button "Simple" at bounding box center [881, 486] width 70 height 34
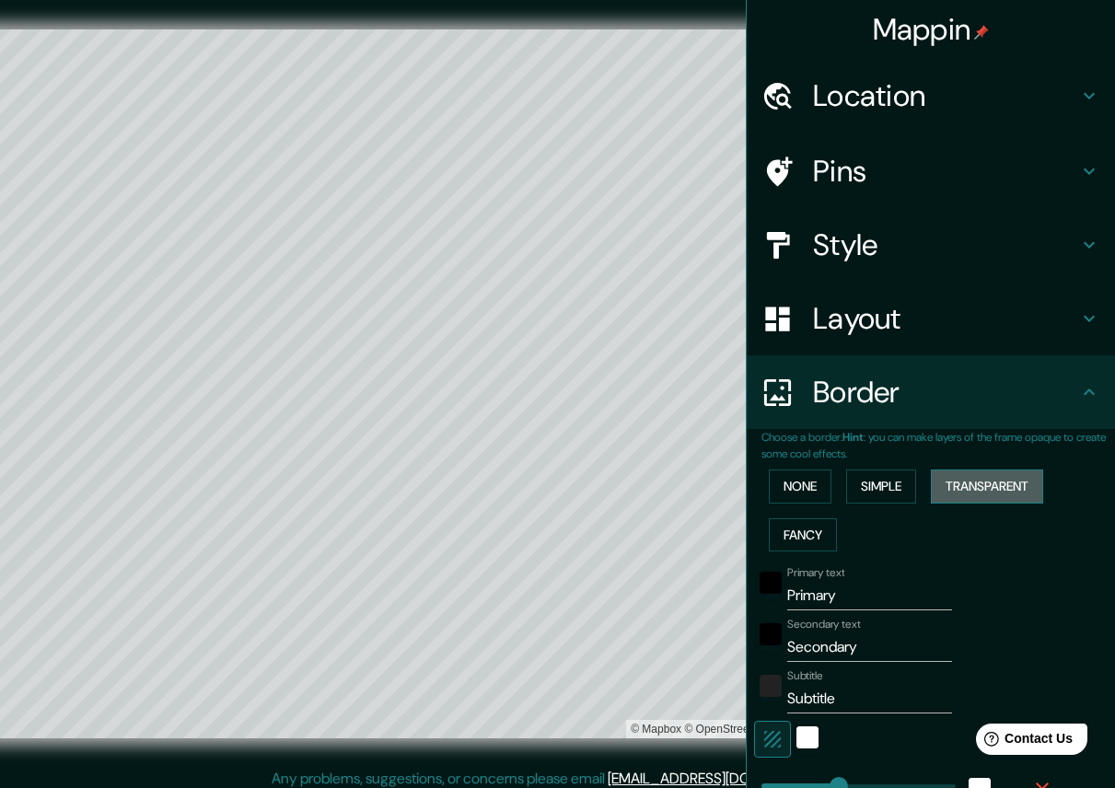
click at [972, 484] on button "Transparent" at bounding box center [987, 486] width 112 height 34
click at [785, 541] on button "Fancy" at bounding box center [803, 535] width 68 height 34
click at [799, 480] on button "None" at bounding box center [800, 486] width 63 height 34
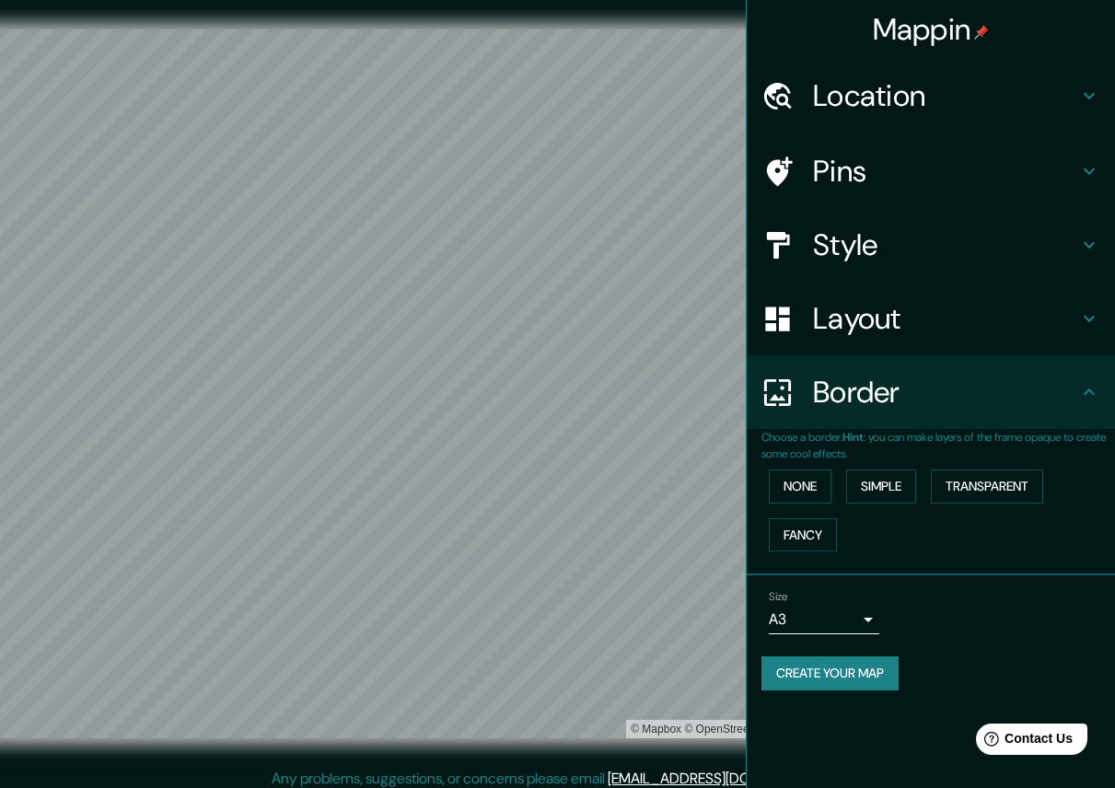
click at [818, 324] on h4 "Layout" at bounding box center [945, 318] width 265 height 37
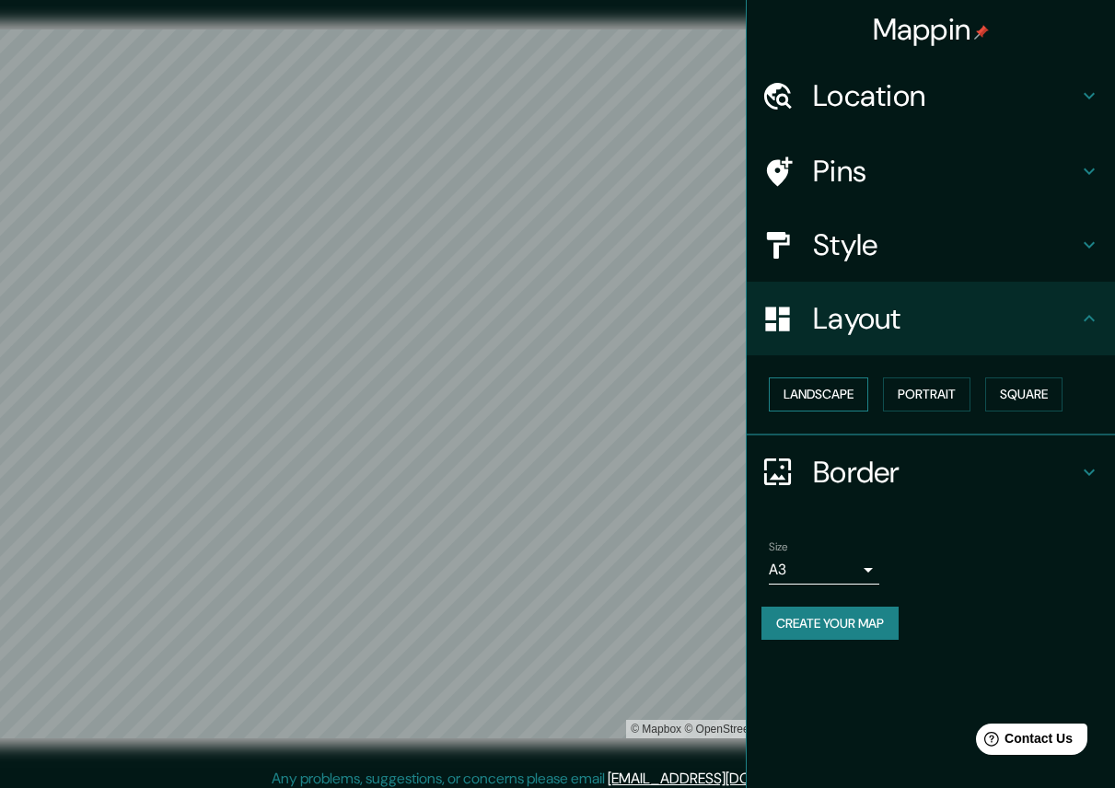
click at [835, 388] on button "Landscape" at bounding box center [818, 394] width 99 height 34
click at [911, 386] on button "Portrait" at bounding box center [926, 394] width 87 height 34
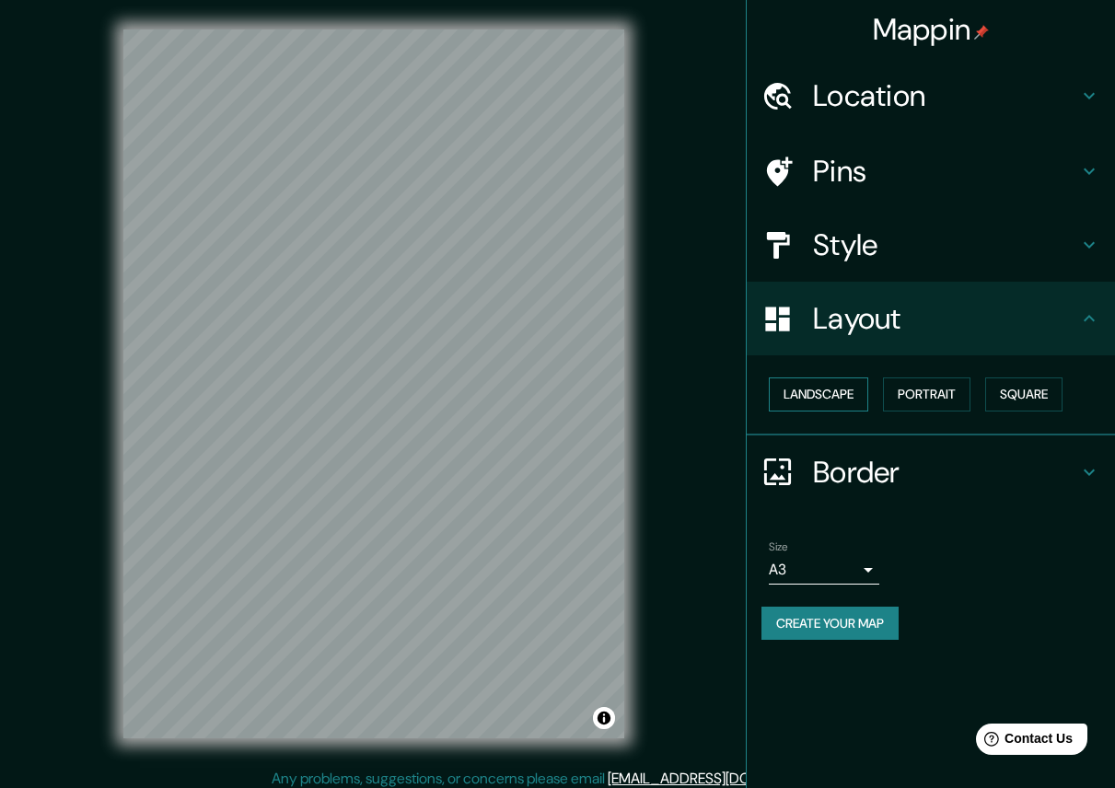
click at [851, 395] on button "Landscape" at bounding box center [818, 394] width 99 height 34
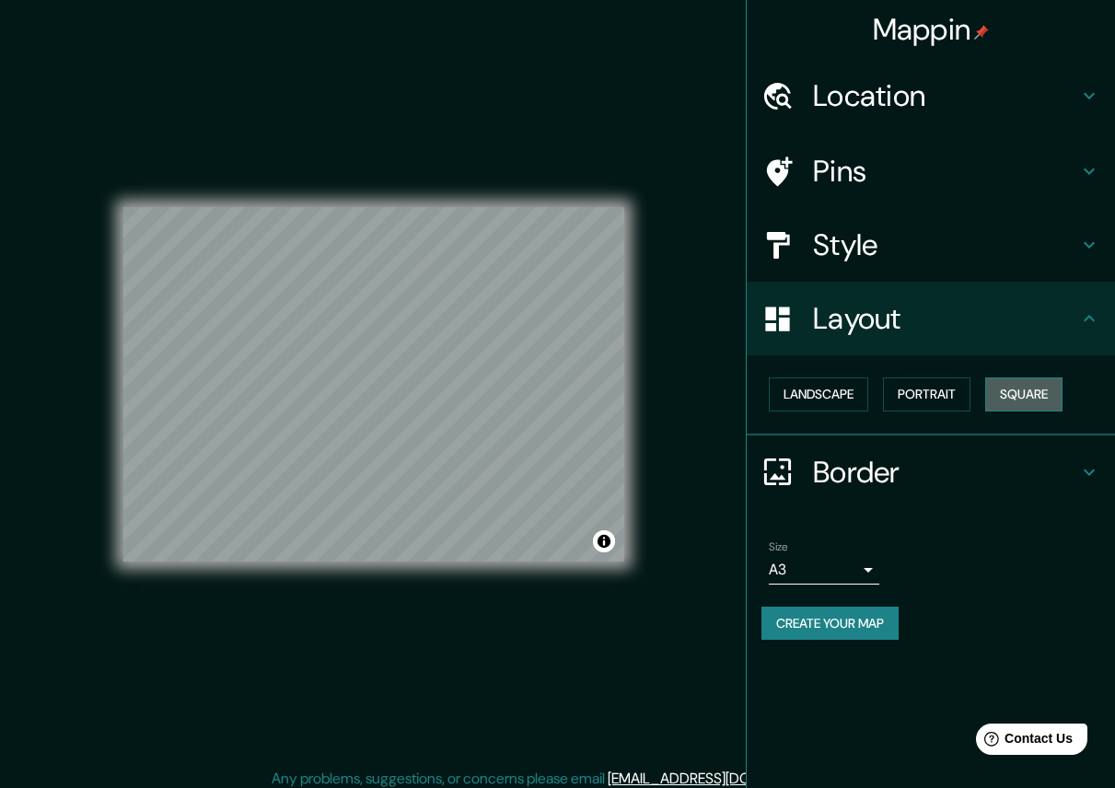
click at [988, 392] on button "Square" at bounding box center [1023, 394] width 77 height 34
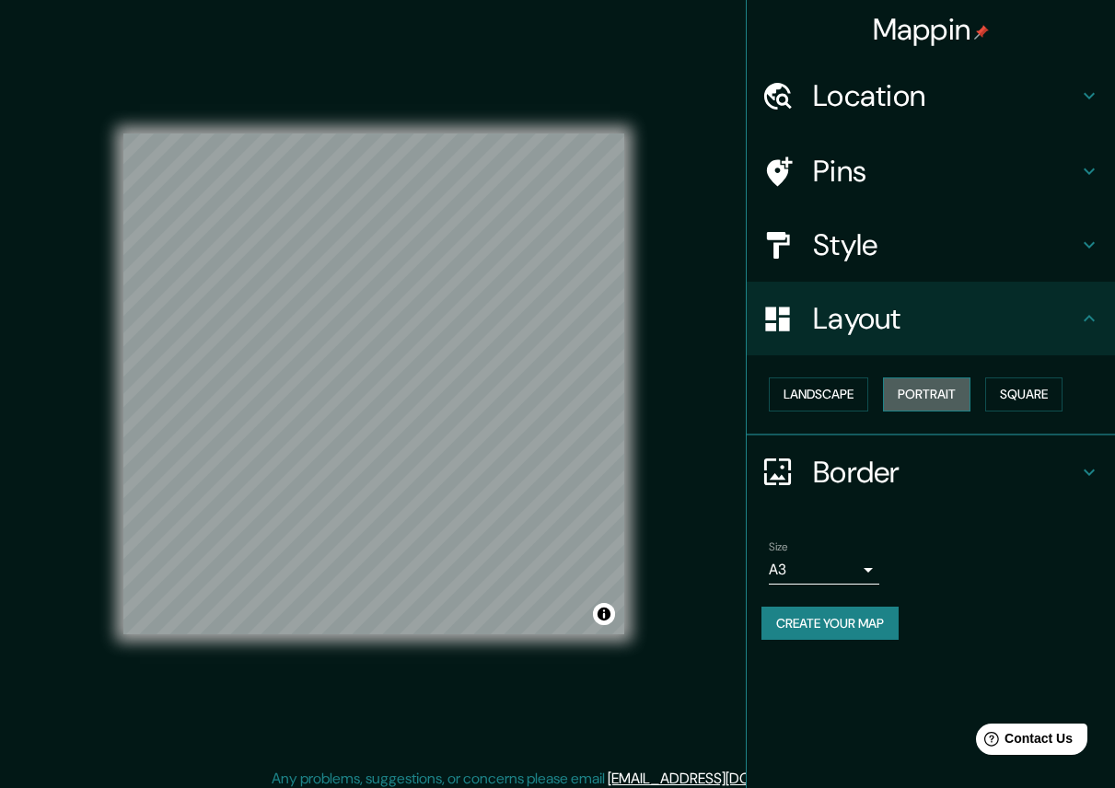
click at [950, 391] on button "Portrait" at bounding box center [926, 394] width 87 height 34
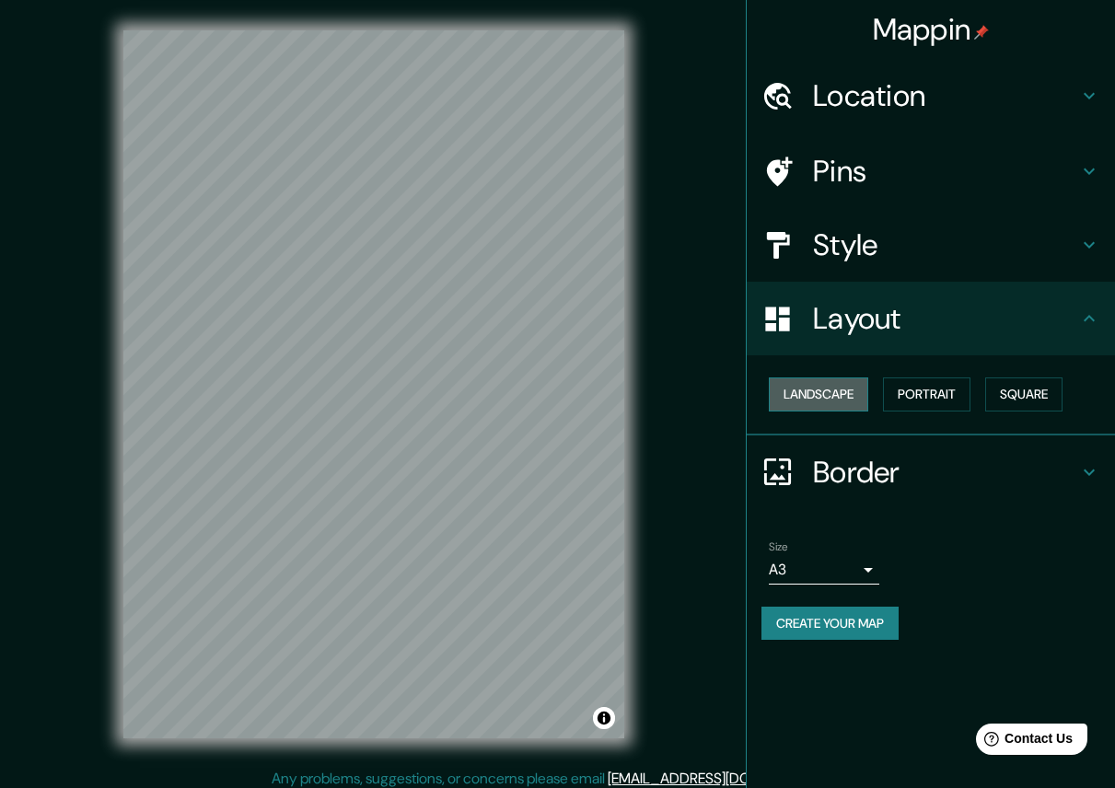
click at [806, 395] on button "Landscape" at bounding box center [818, 394] width 99 height 34
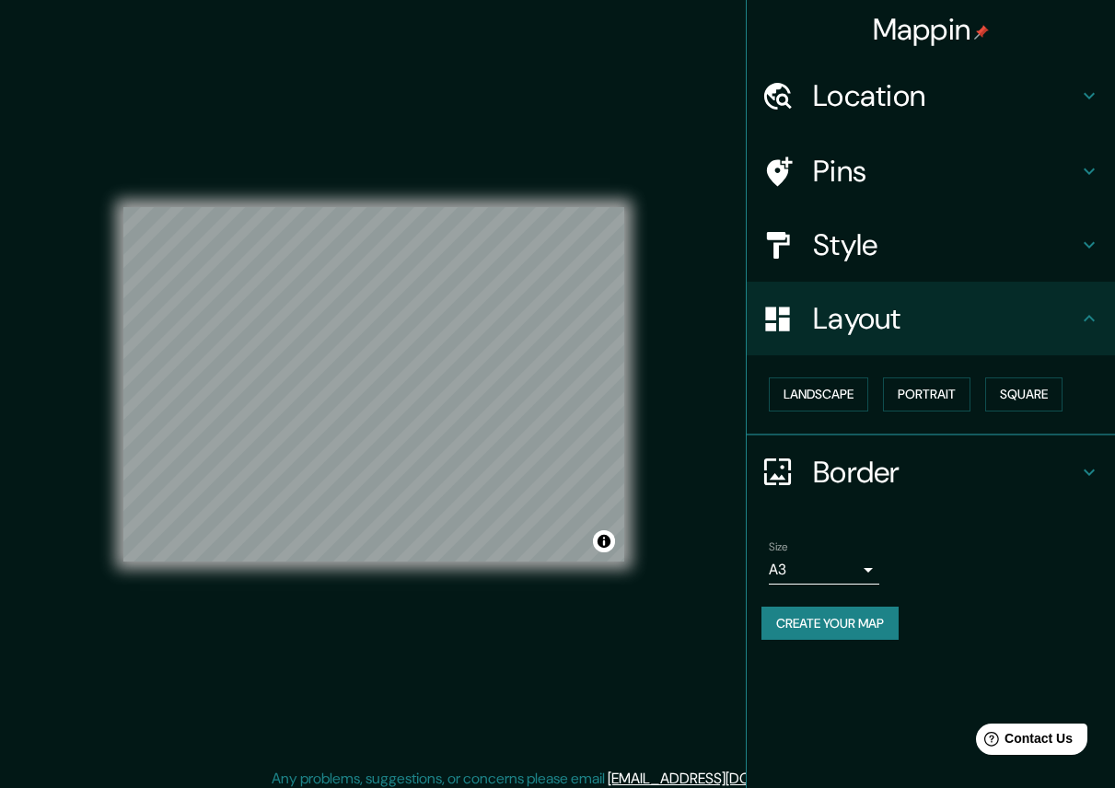
click at [787, 180] on icon at bounding box center [777, 172] width 32 height 32
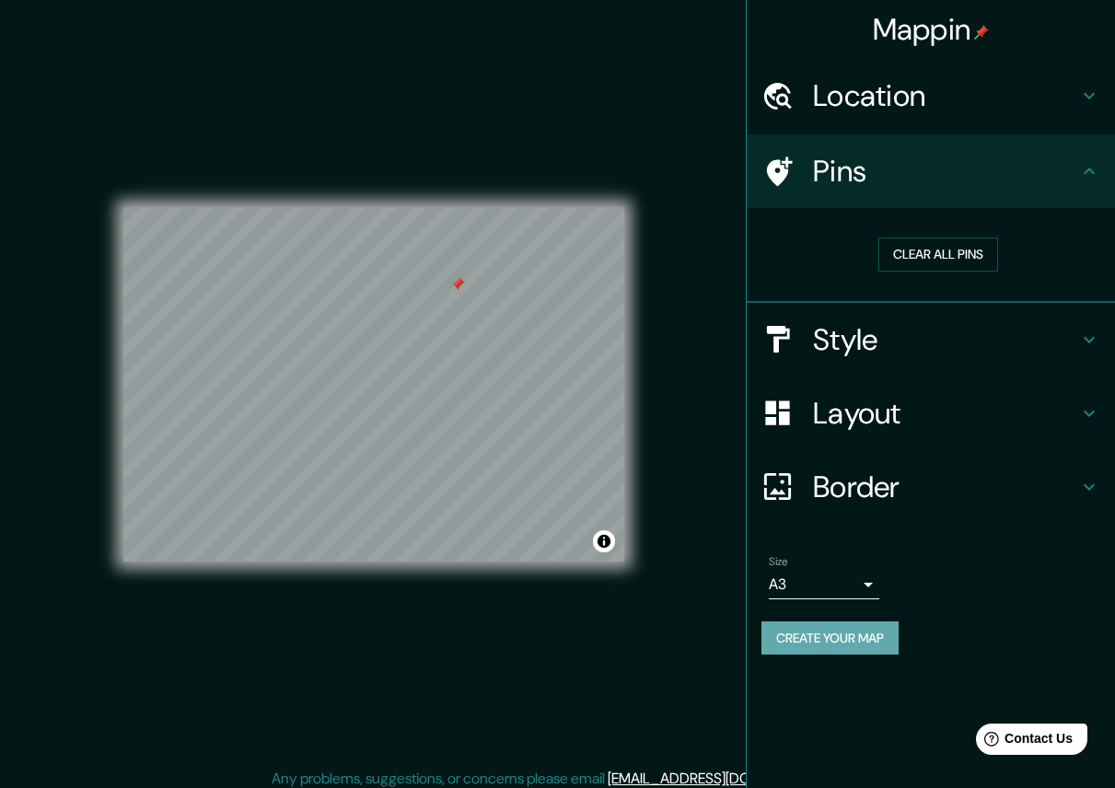
click at [872, 642] on button "Create your map" at bounding box center [829, 638] width 137 height 34
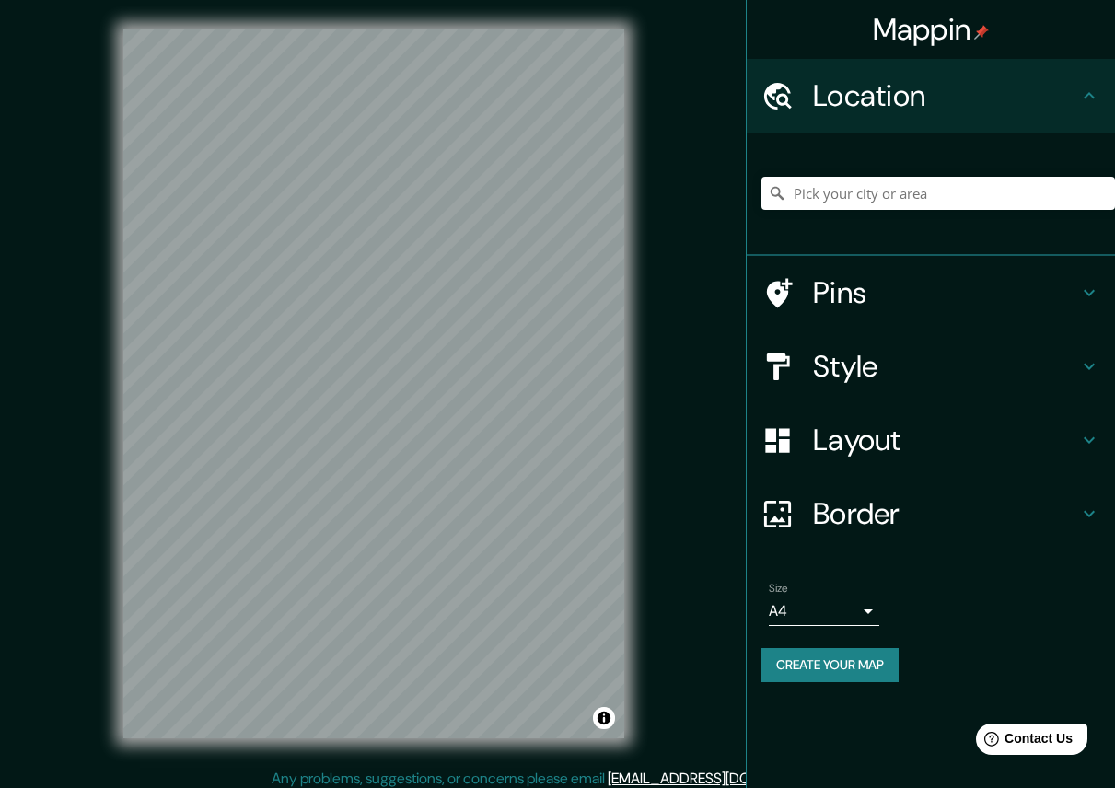
click at [733, 13] on div "Mappin Location Pins Style Layout Border Choose a border. Hint : you can make l…" at bounding box center [557, 398] width 1115 height 797
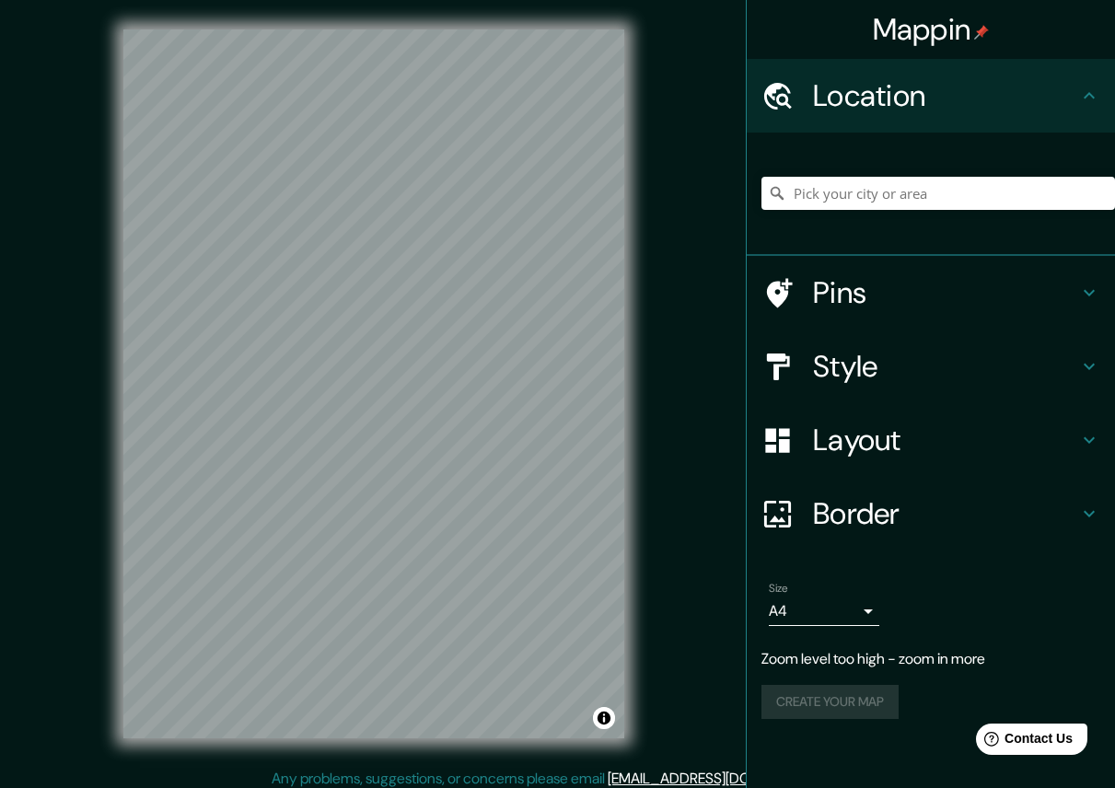
click at [790, 407] on div "Mappin Location Pins Style Layout Border Choose a border. Hint : you can make l…" at bounding box center [557, 398] width 1115 height 797
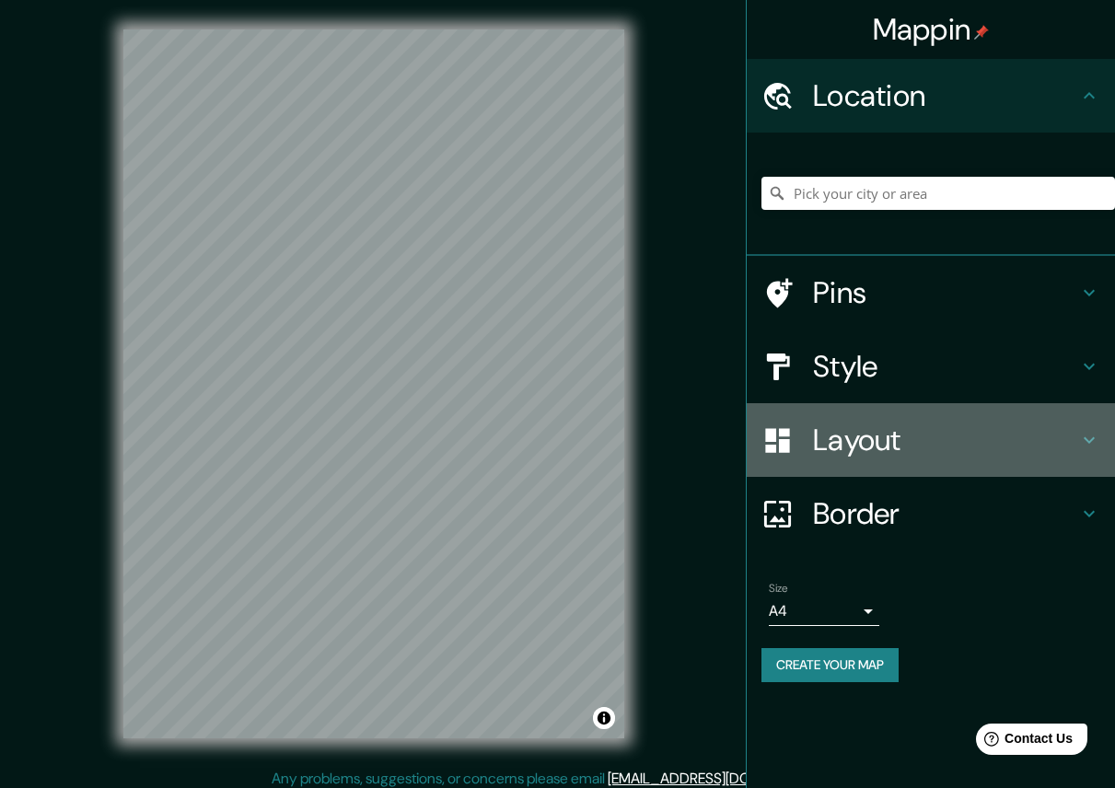
click at [836, 427] on h4 "Layout" at bounding box center [945, 440] width 265 height 37
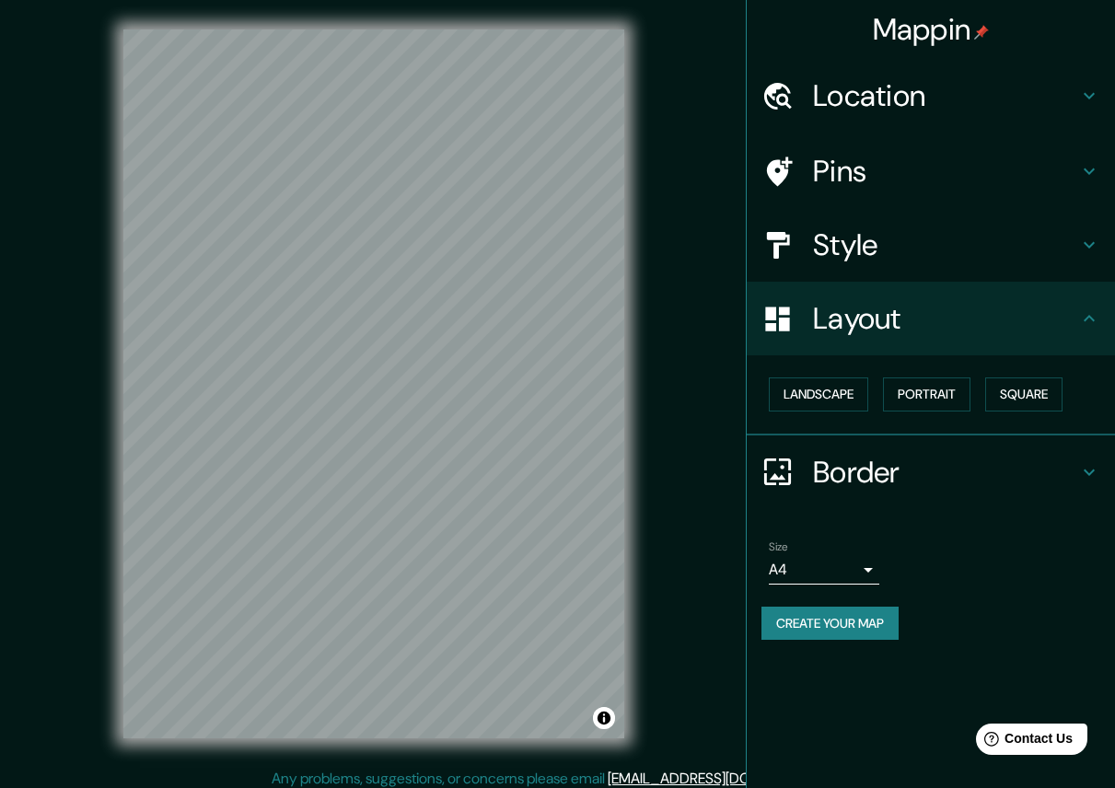
click at [814, 377] on div "Landscape Portrait Square" at bounding box center [938, 394] width 354 height 49
click at [811, 402] on button "Landscape" at bounding box center [818, 394] width 99 height 34
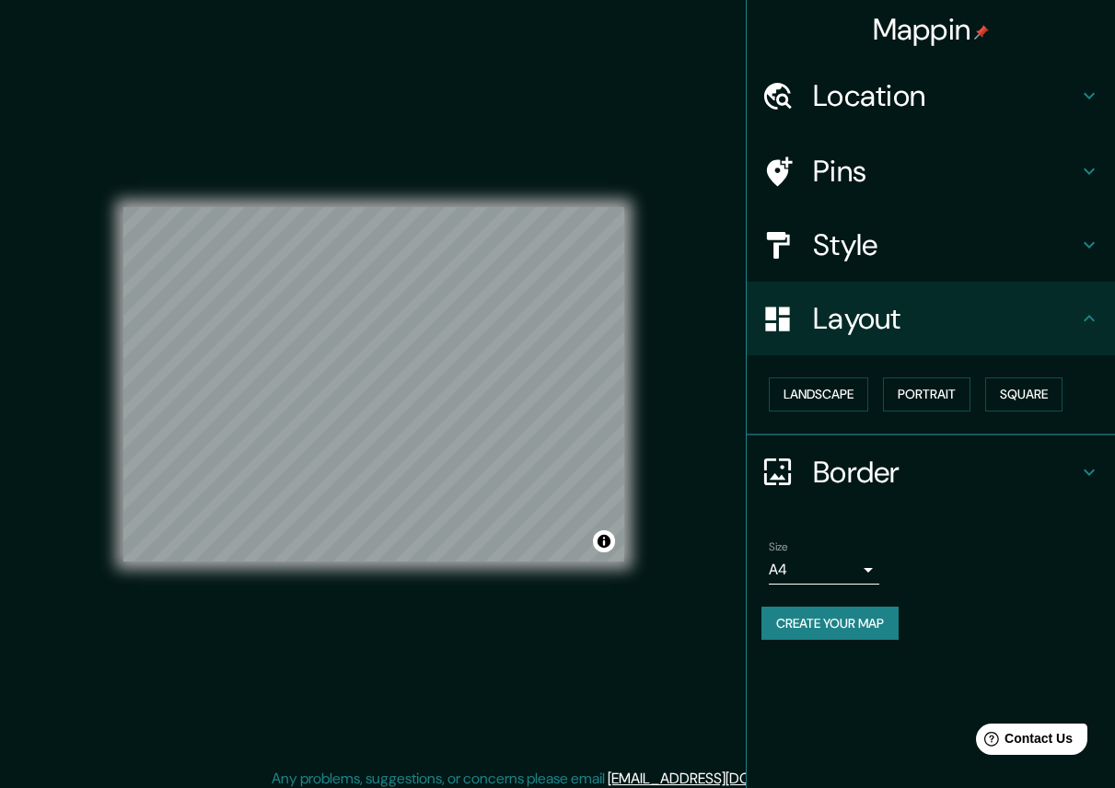
click at [836, 172] on h4 "Pins" at bounding box center [945, 171] width 265 height 37
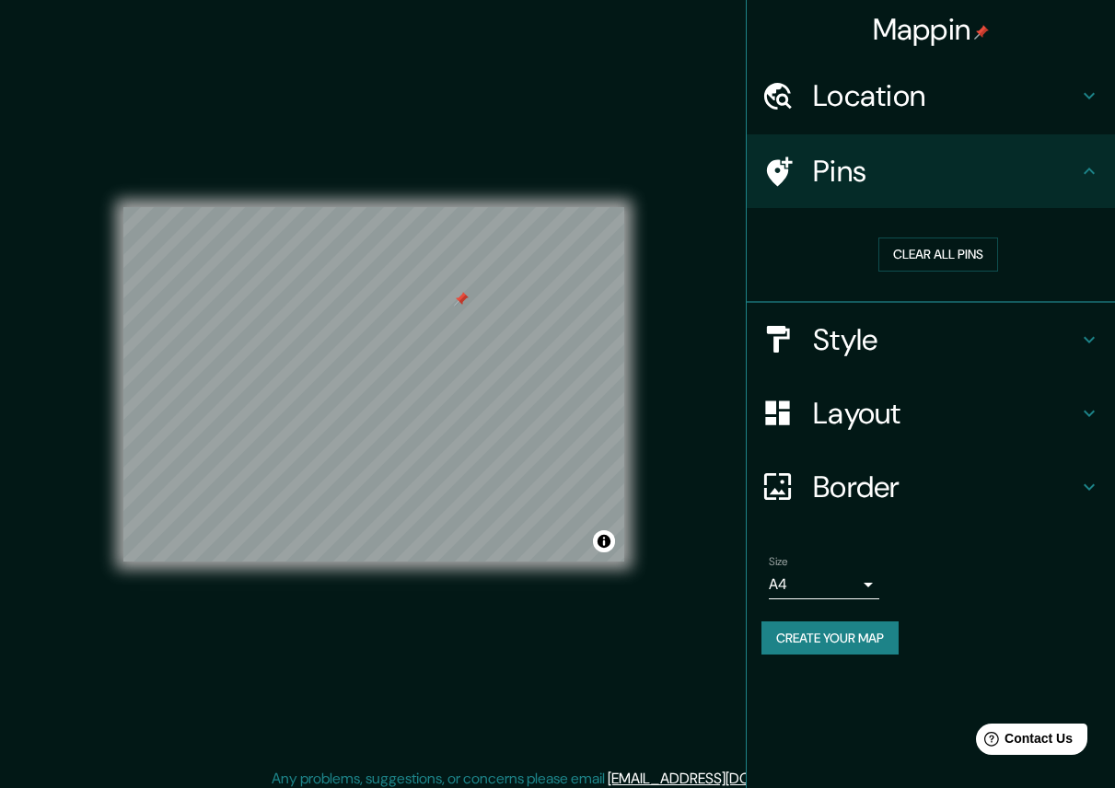
click at [817, 329] on h4 "Style" at bounding box center [945, 339] width 265 height 37
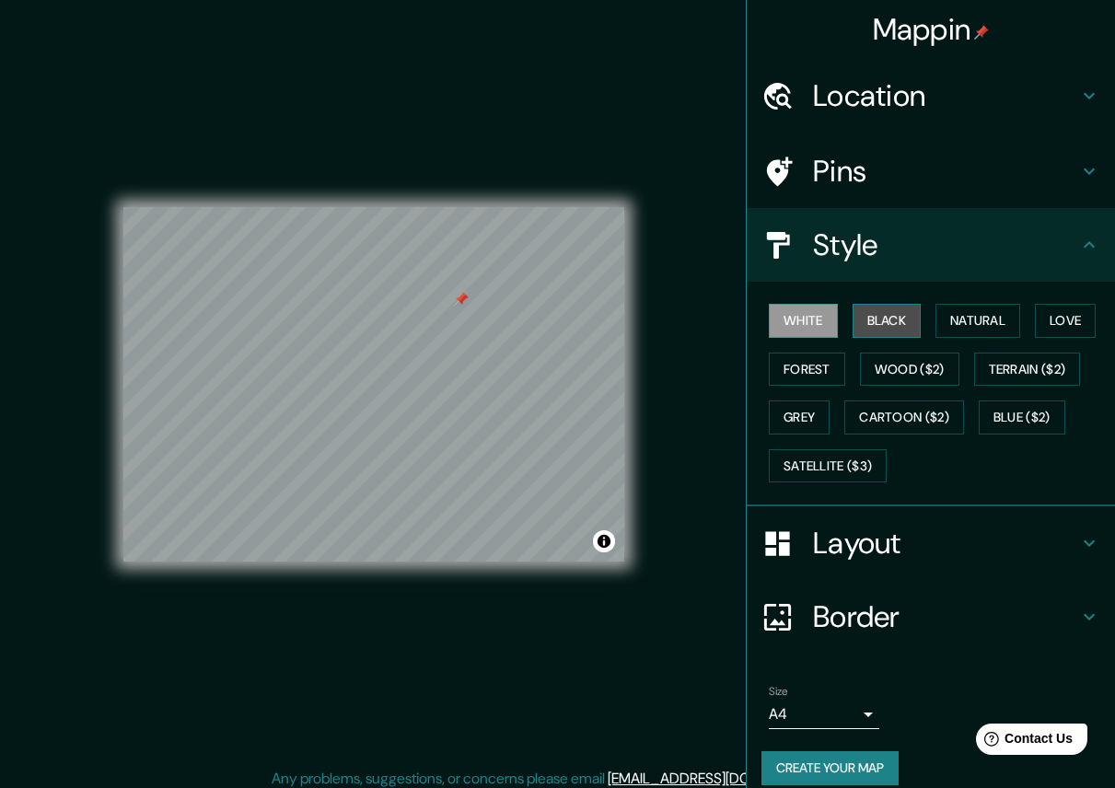
click at [877, 330] on button "Black" at bounding box center [886, 321] width 69 height 34
click at [849, 758] on button "Create your map" at bounding box center [829, 768] width 137 height 34
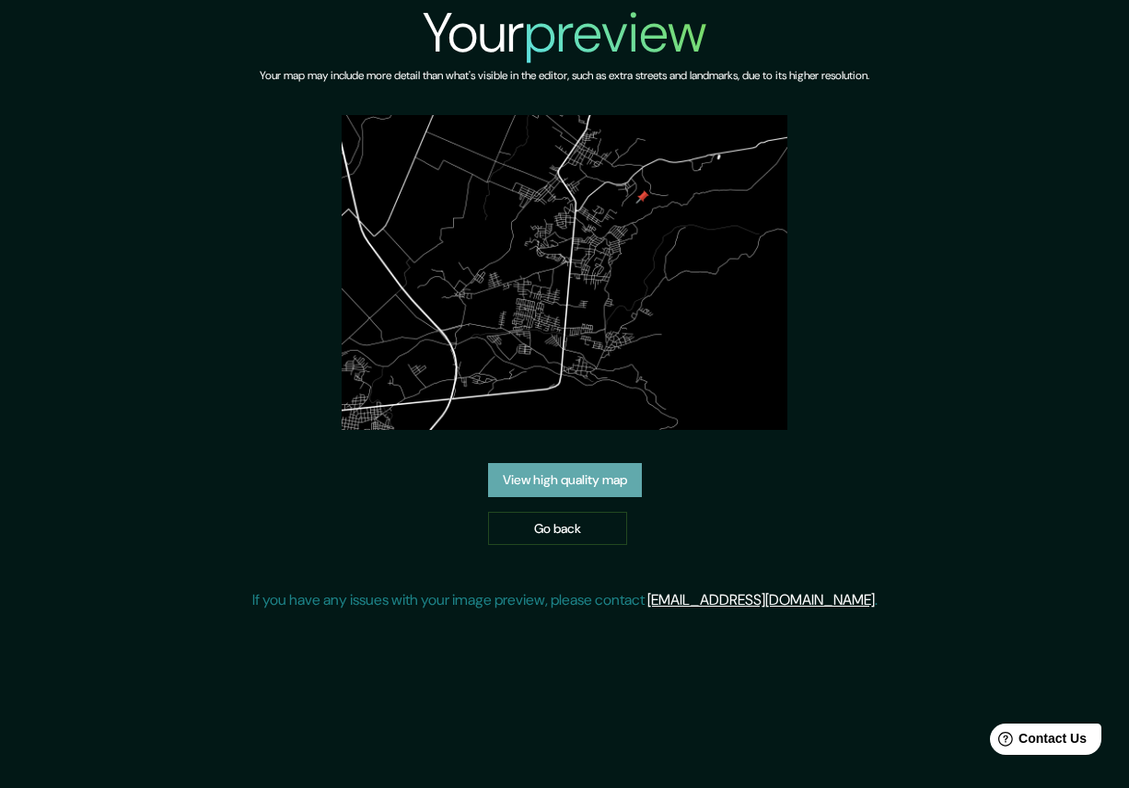
click at [629, 463] on link "View high quality map" at bounding box center [565, 480] width 154 height 34
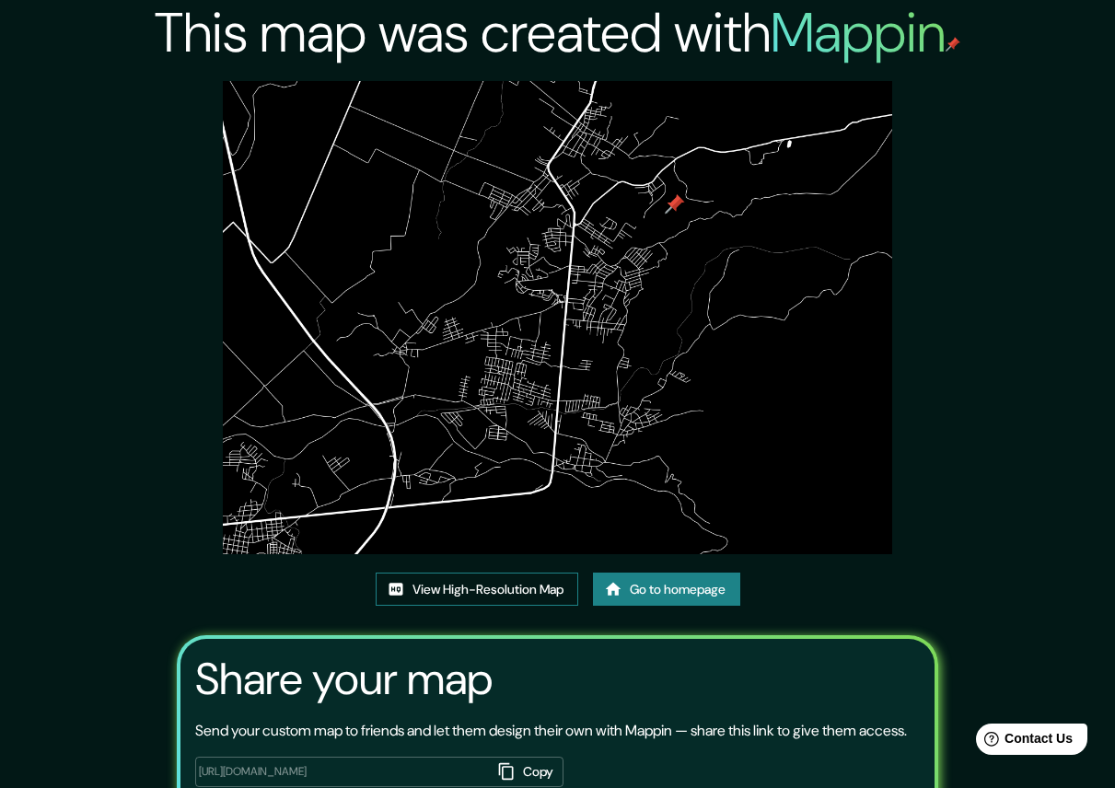
click at [519, 584] on link "View High-Resolution Map" at bounding box center [477, 590] width 203 height 34
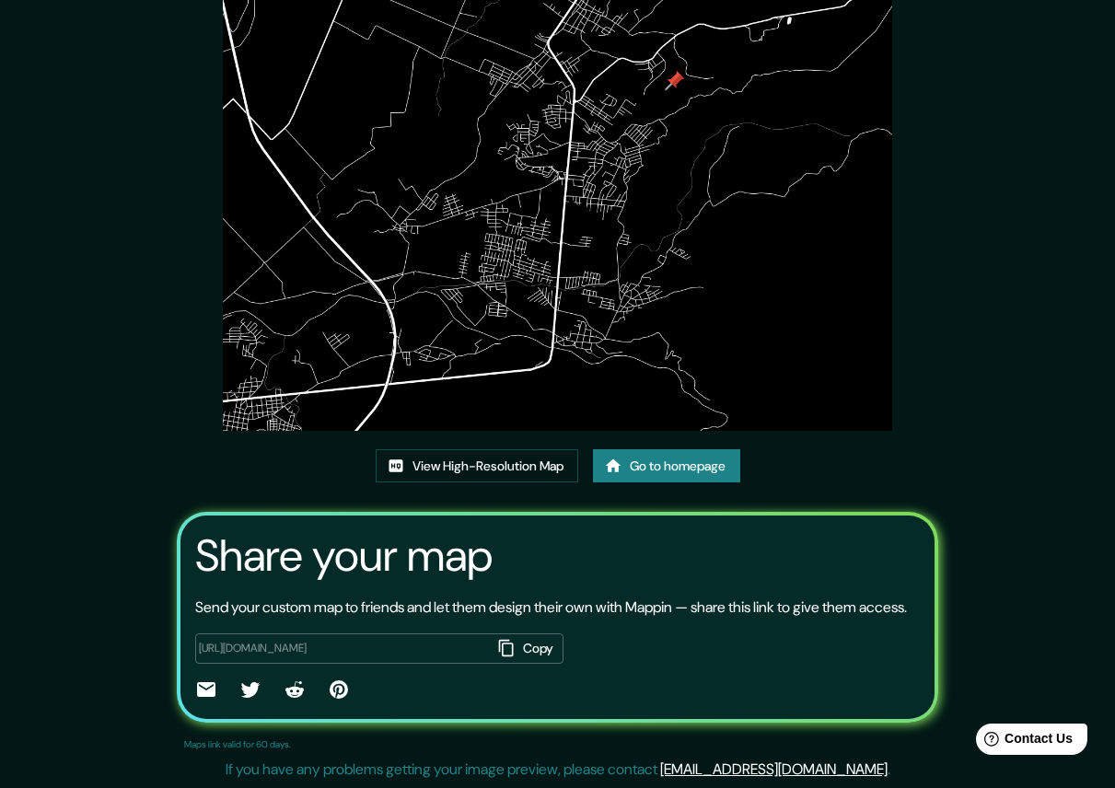
click at [505, 642] on icon "button" at bounding box center [506, 648] width 18 height 18
click at [564, 288] on img at bounding box center [557, 194] width 668 height 473
click at [597, 348] on img at bounding box center [557, 194] width 668 height 473
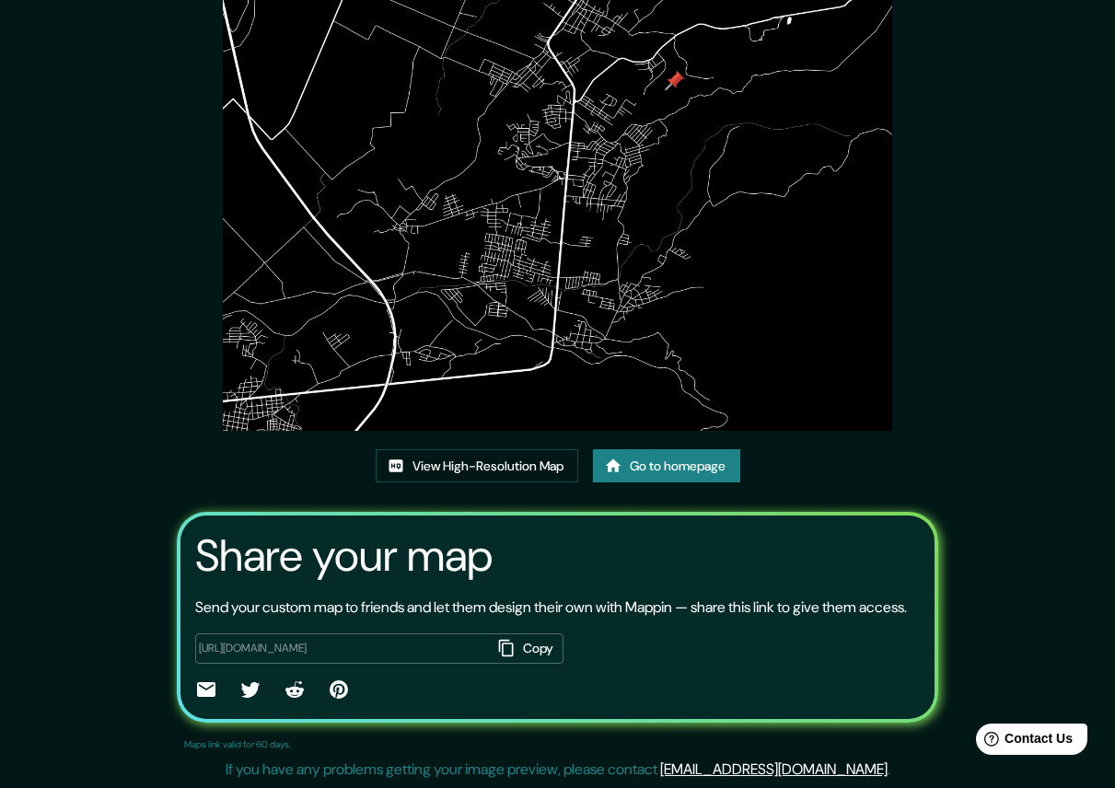
click at [539, 649] on button "Copy" at bounding box center [528, 648] width 72 height 30
drag, startPoint x: 1044, startPoint y: 113, endPoint x: 1040, endPoint y: 45, distance: 68.2
click at [1044, 113] on div "This map was created with Mappin View High-Resolution Map Go to homepage Share …" at bounding box center [557, 332] width 1115 height 911
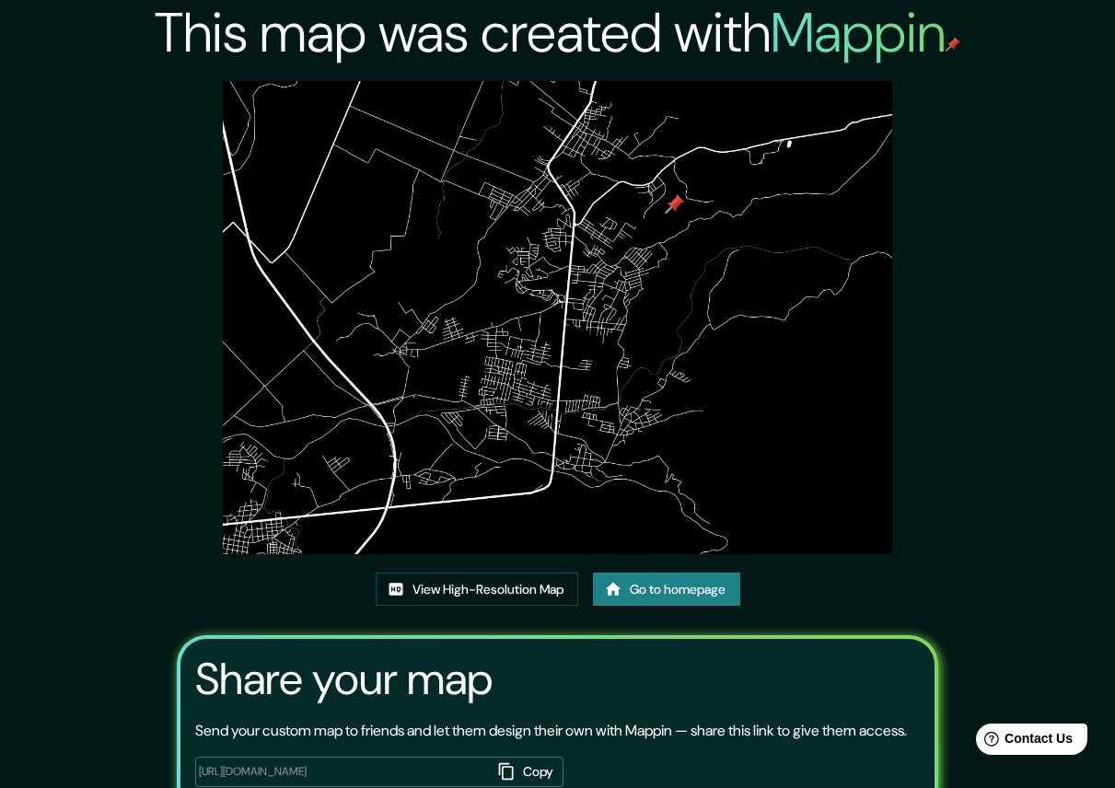
click at [527, 389] on img at bounding box center [557, 317] width 668 height 473
click at [509, 579] on link "View High-Resolution Map" at bounding box center [477, 590] width 203 height 34
click at [626, 574] on link "Go to homepage" at bounding box center [666, 590] width 147 height 34
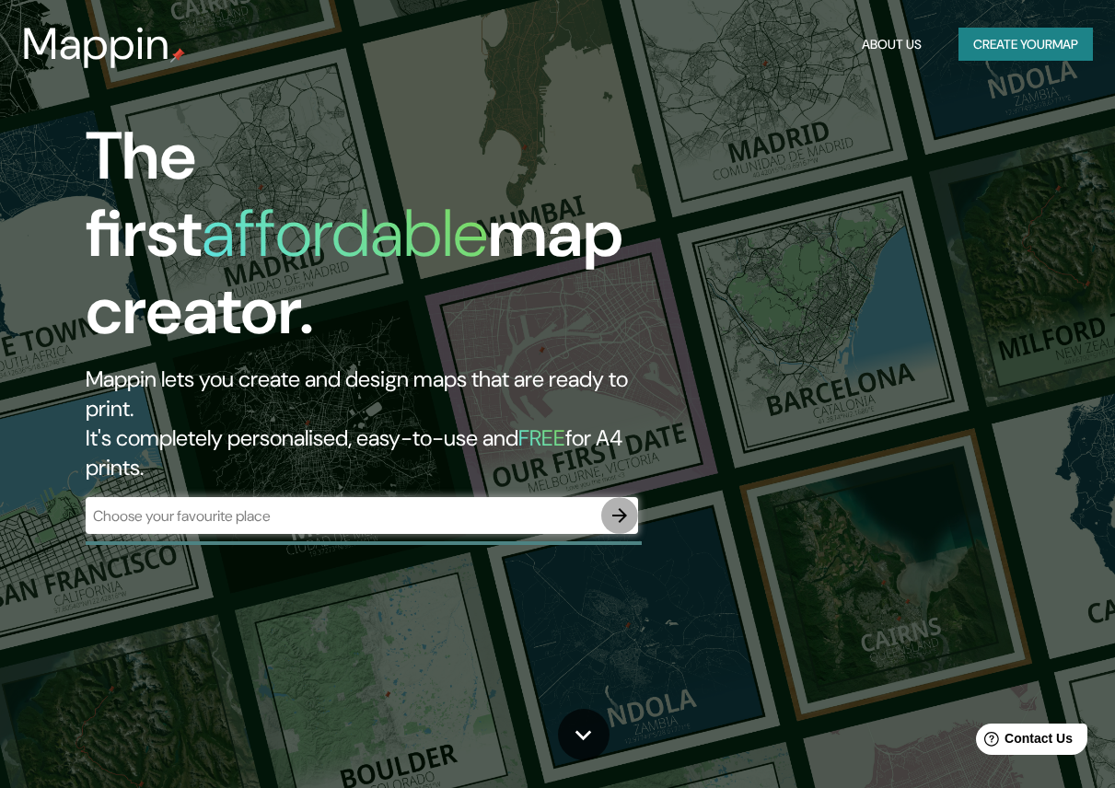
click at [621, 504] on icon "button" at bounding box center [620, 515] width 22 height 22
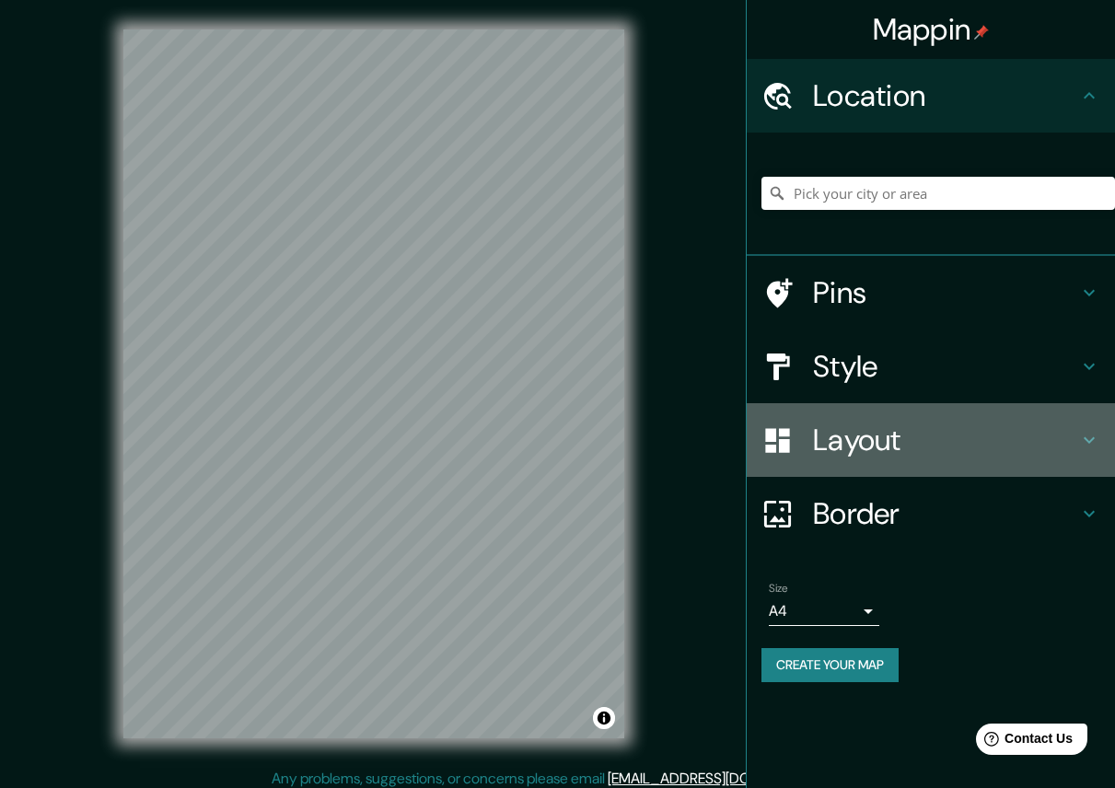
click at [873, 429] on h4 "Layout" at bounding box center [945, 440] width 265 height 37
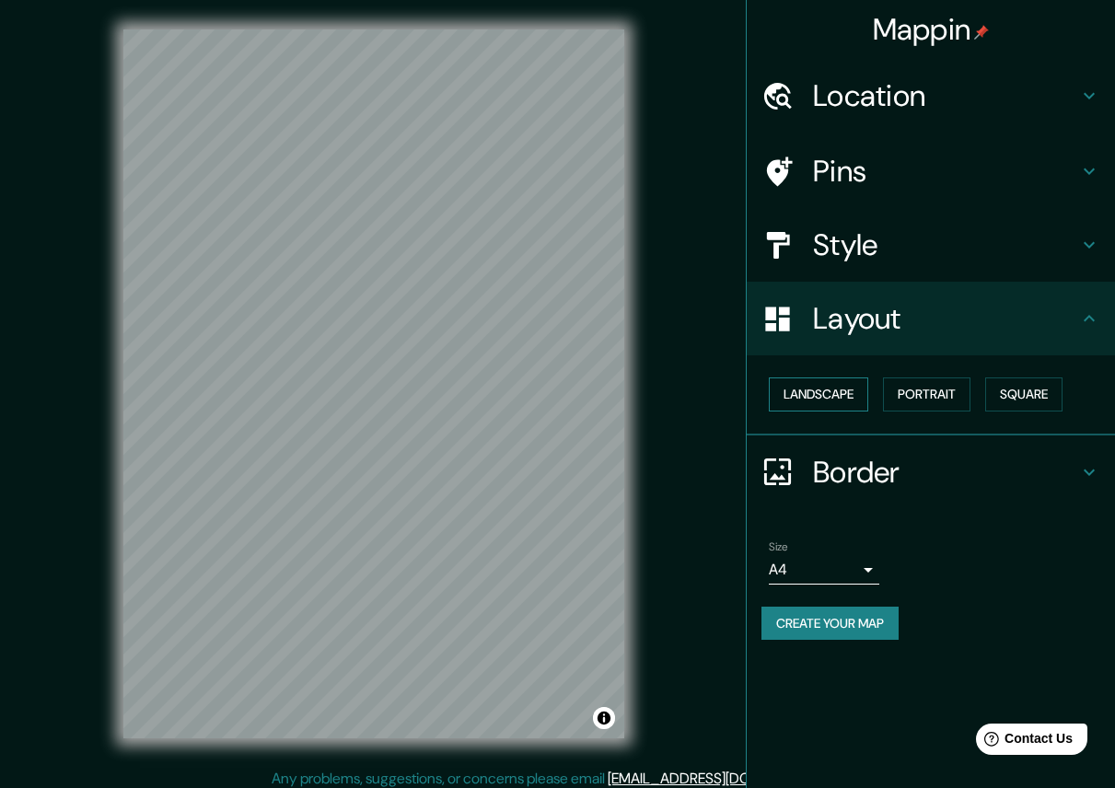
click at [838, 394] on button "Landscape" at bounding box center [818, 394] width 99 height 34
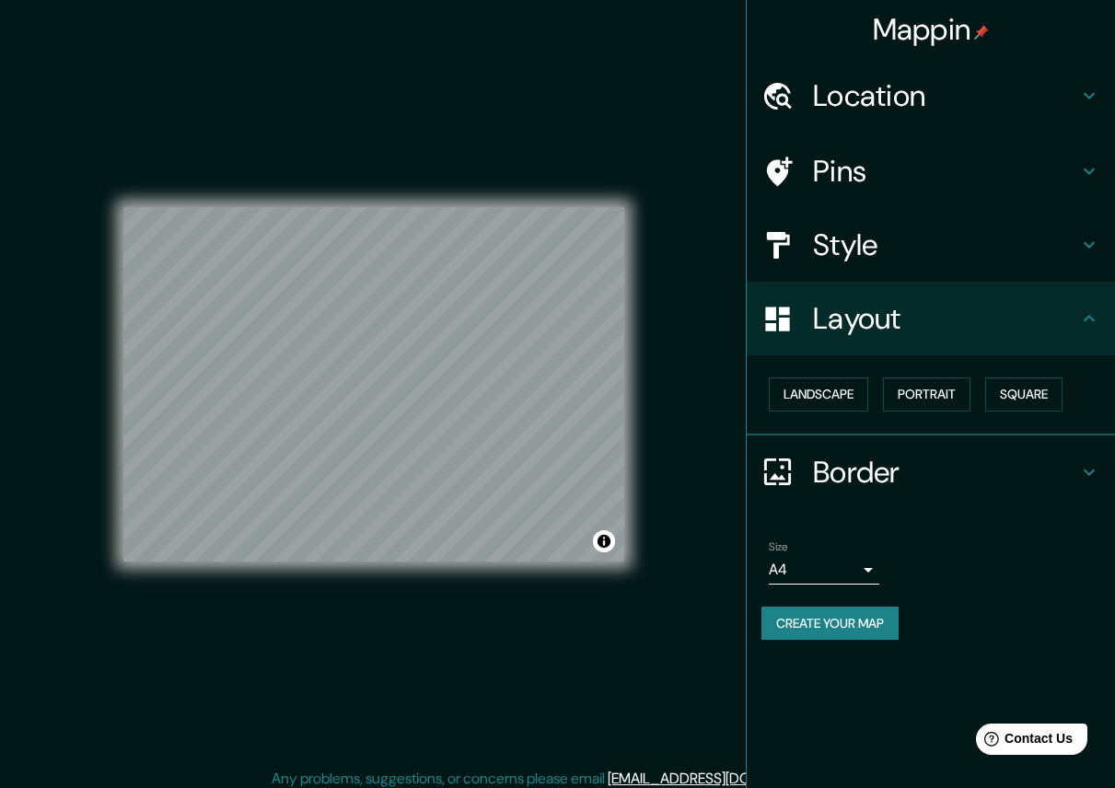
click at [846, 257] on h4 "Style" at bounding box center [945, 244] width 265 height 37
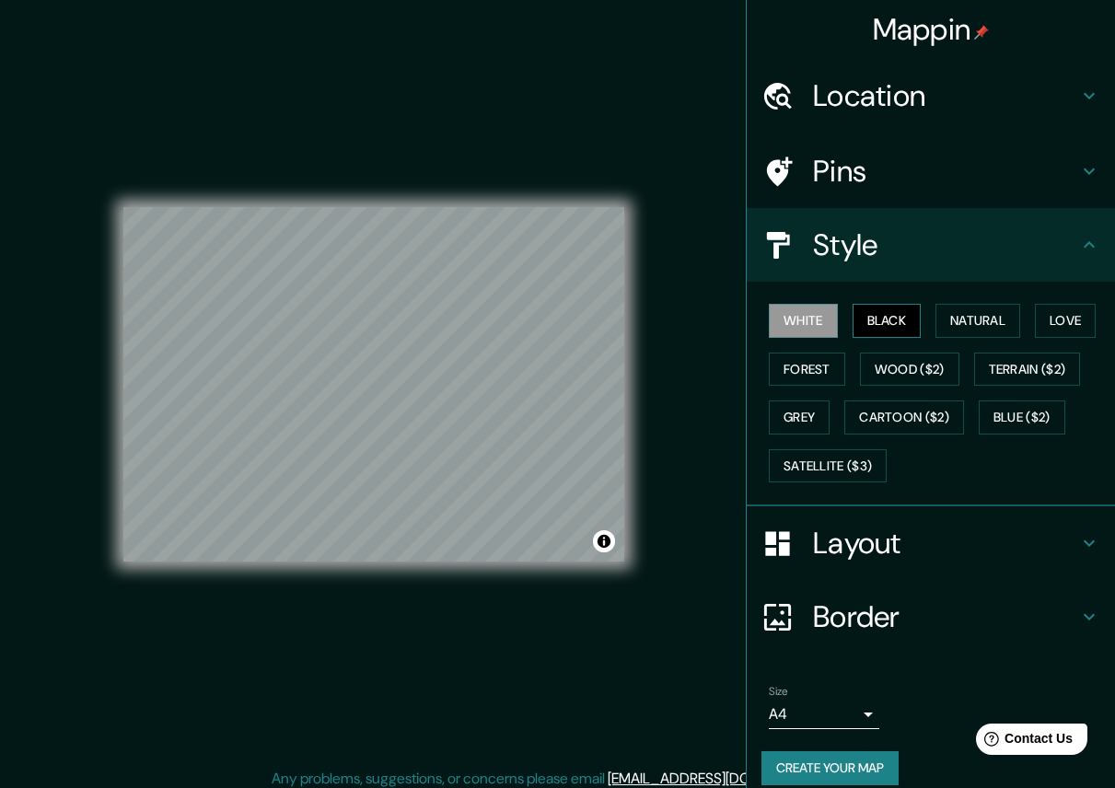
click at [870, 319] on button "Black" at bounding box center [886, 321] width 69 height 34
click at [978, 320] on button "Natural" at bounding box center [977, 321] width 85 height 34
click at [844, 159] on h4 "Pins" at bounding box center [945, 171] width 265 height 37
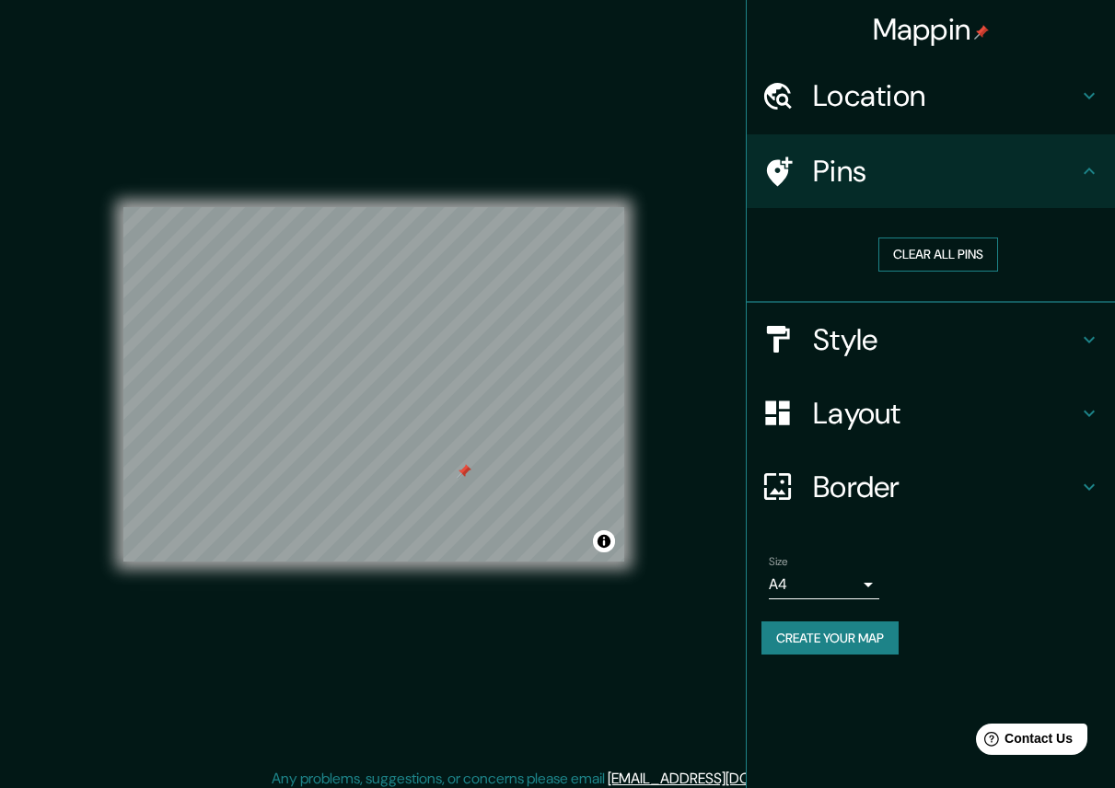
click at [931, 251] on button "Clear all pins" at bounding box center [938, 255] width 120 height 34
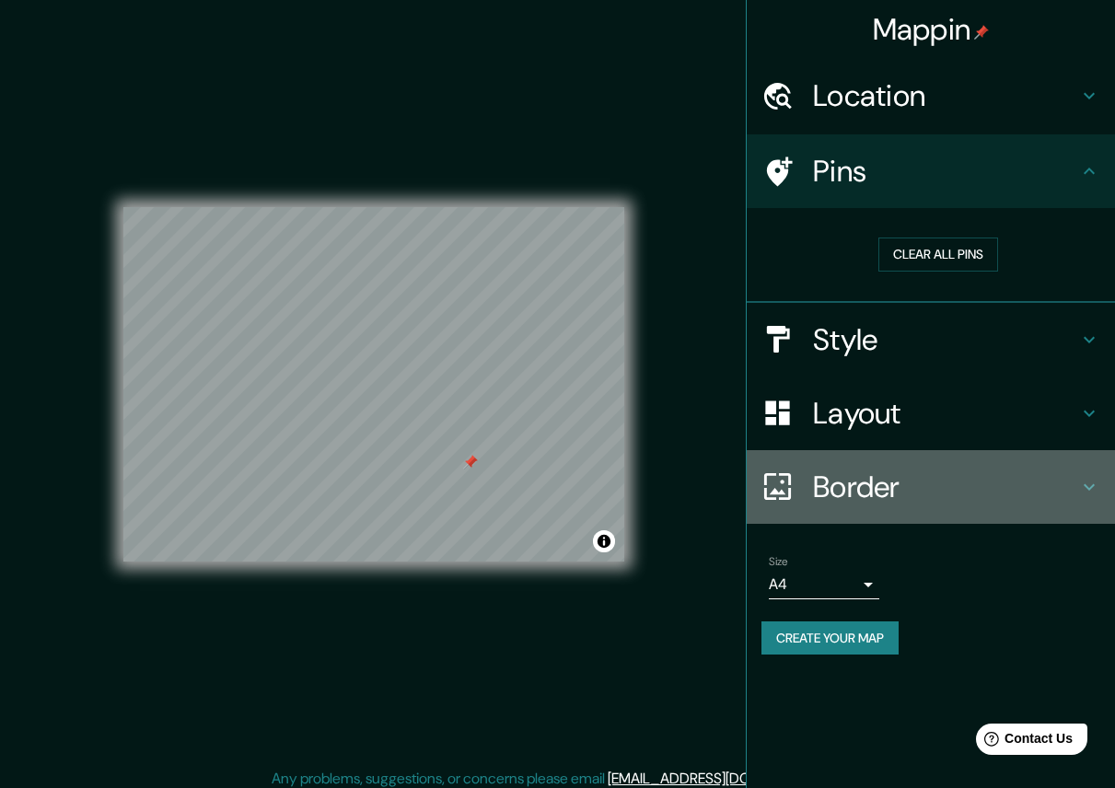
click at [879, 484] on h4 "Border" at bounding box center [945, 487] width 265 height 37
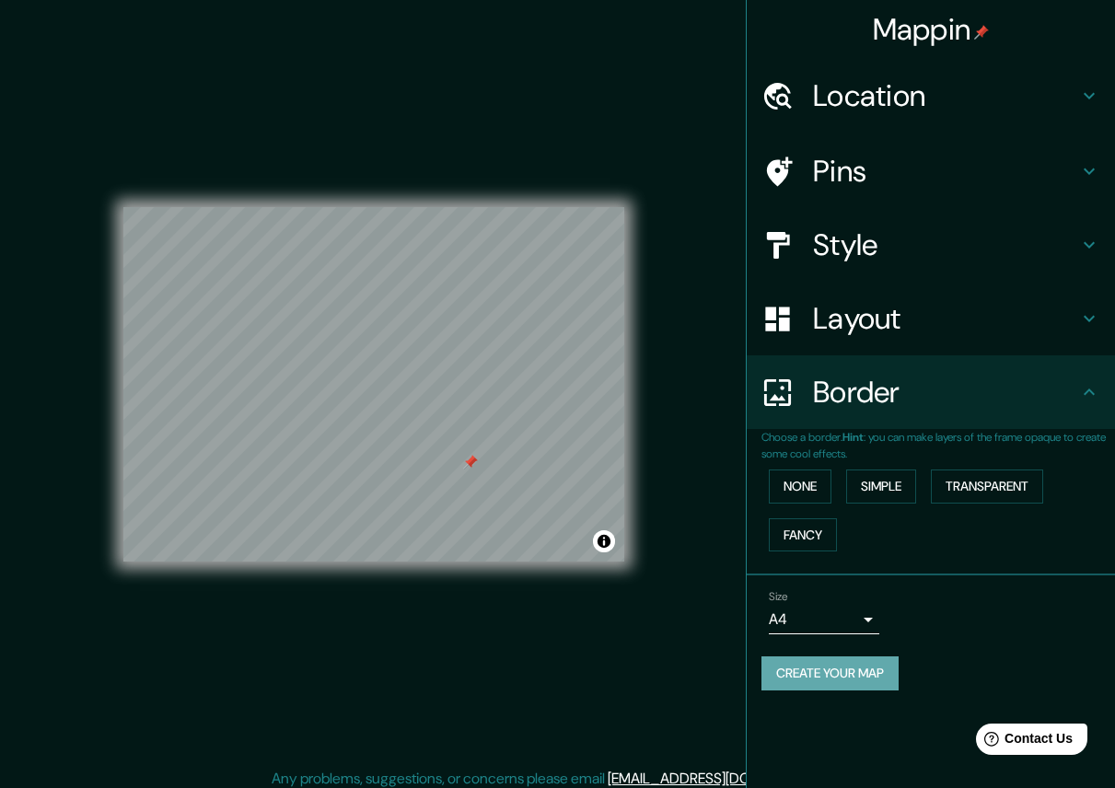
click at [840, 675] on button "Create your map" at bounding box center [829, 673] width 137 height 34
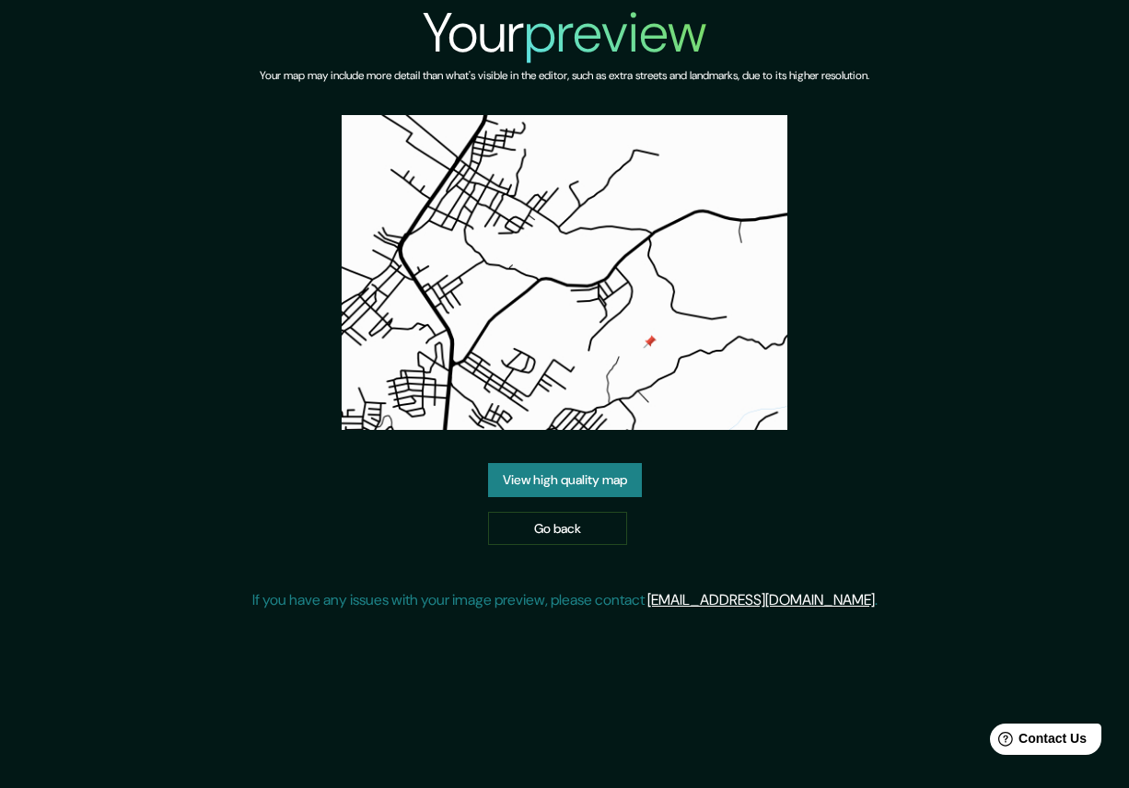
click at [586, 468] on link "View high quality map" at bounding box center [565, 480] width 154 height 34
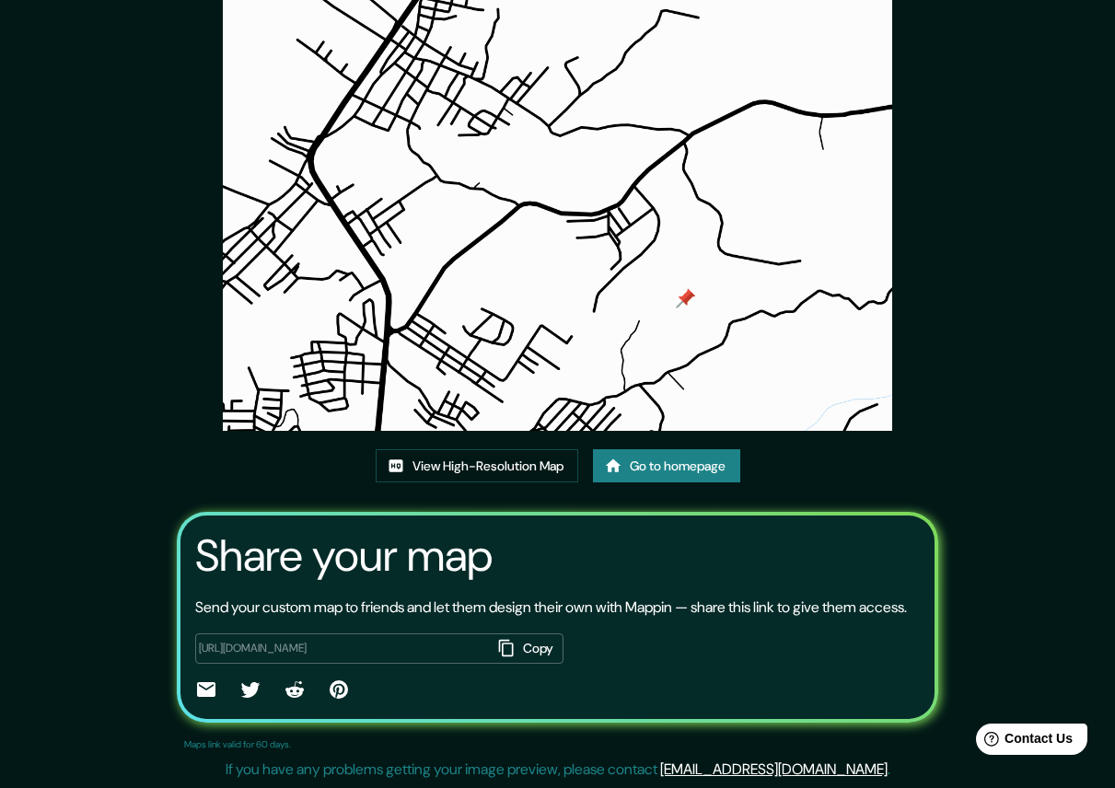
scroll to position [31, 0]
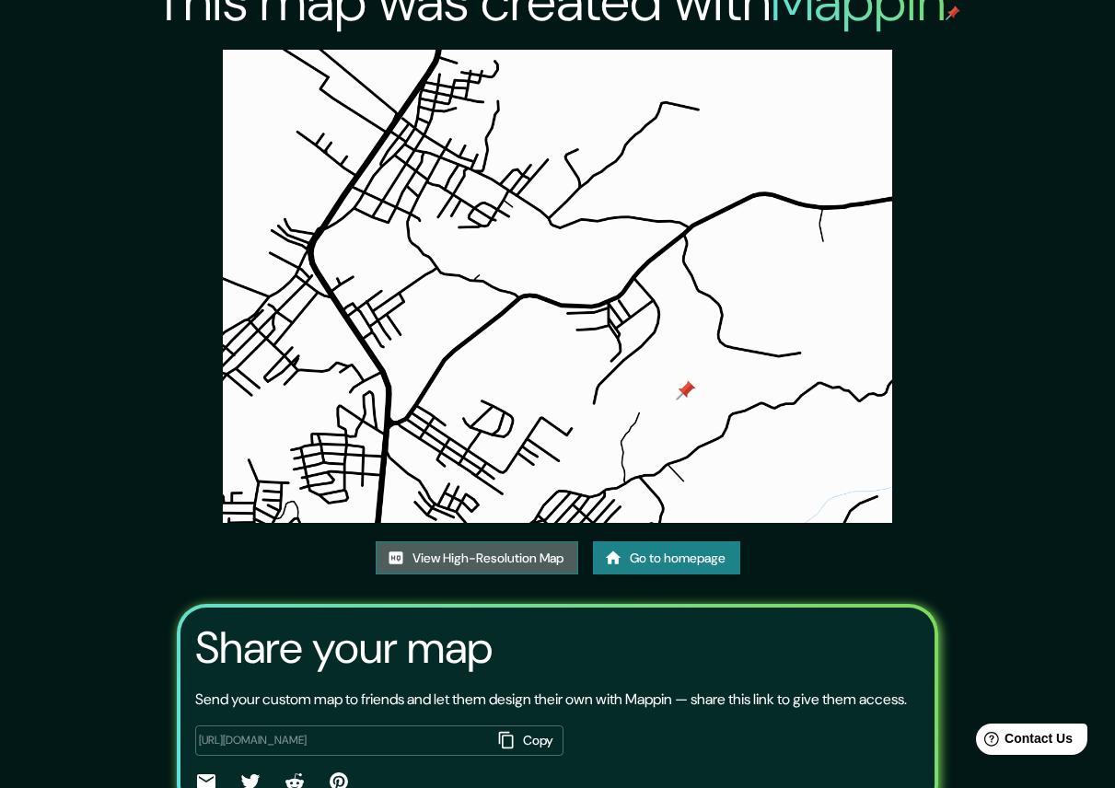
click at [489, 557] on link "View High-Resolution Map" at bounding box center [477, 558] width 203 height 34
